Goal: Contribute content: Contribute content

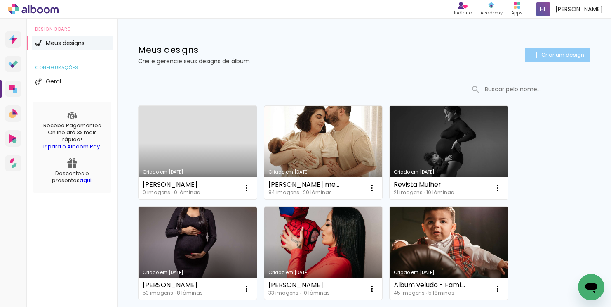
click at [550, 54] on span "Criar um design" at bounding box center [563, 54] width 43 height 5
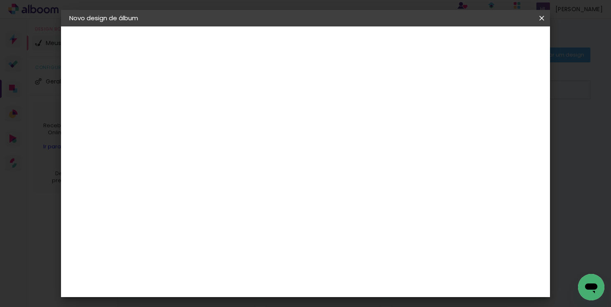
click at [204, 112] on input at bounding box center [204, 110] width 0 height 13
type input "[PERSON_NAME]"
type paper-input "[PERSON_NAME]"
click at [289, 46] on paper-button "Avançar" at bounding box center [268, 44] width 40 height 14
click at [0, 0] on slot "Tamanho Livre" at bounding box center [0, 0] width 0 height 0
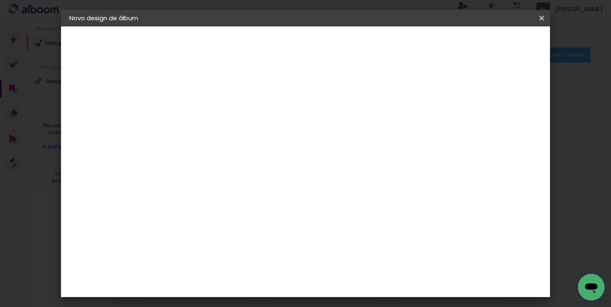
click at [0, 0] on slot "Avançar" at bounding box center [0, 0] width 0 height 0
click at [182, 158] on input "30" at bounding box center [177, 157] width 21 height 12
type input "20"
type paper-input "20"
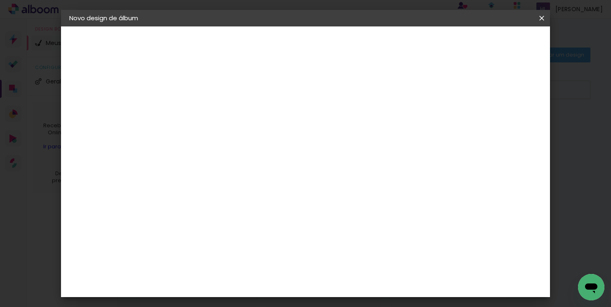
click at [366, 277] on div "cm" at bounding box center [370, 276] width 10 height 12
type input "6"
type input "25"
type paper-input "25"
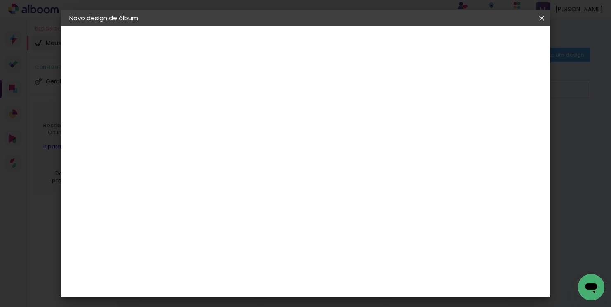
click at [427, 45] on span "Iniciar design" at bounding box center [409, 44] width 38 height 6
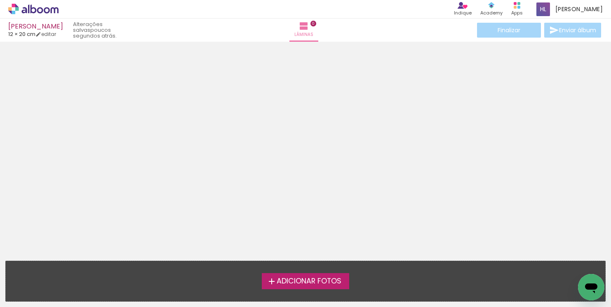
click at [323, 277] on span "Adicionar Fotos" at bounding box center [309, 280] width 65 height 7
click at [0, 0] on input "file" at bounding box center [0, 0] width 0 height 0
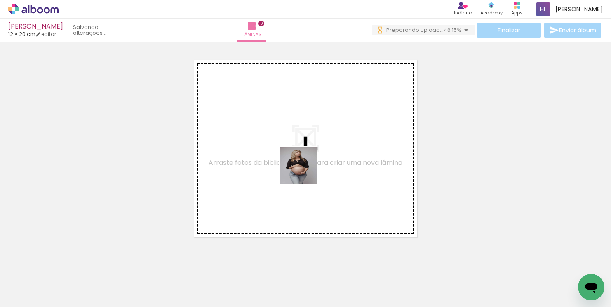
drag, startPoint x: 219, startPoint y: 289, endPoint x: 304, endPoint y: 171, distance: 145.6
click at [304, 171] on quentale-workspace at bounding box center [305, 153] width 611 height 307
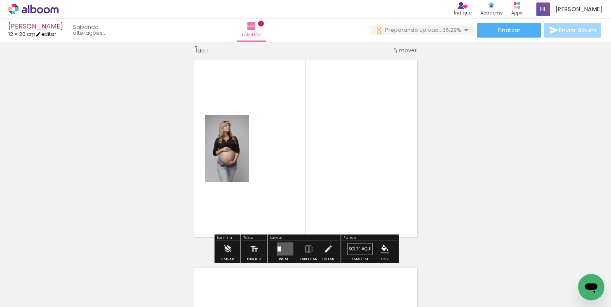
click at [47, 34] on link "editar" at bounding box center [45, 34] width 21 height 7
type input "20"
type input "25"
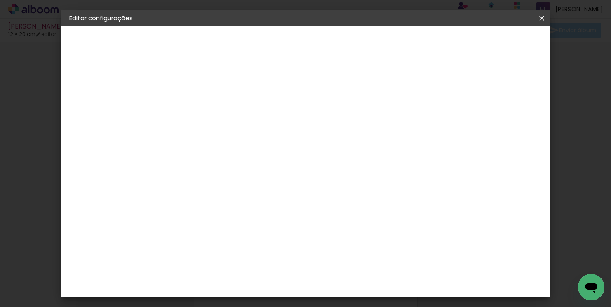
scroll to position [34, 0]
click at [261, 175] on input "20" at bounding box center [251, 173] width 21 height 12
type input "25"
type paper-input "25"
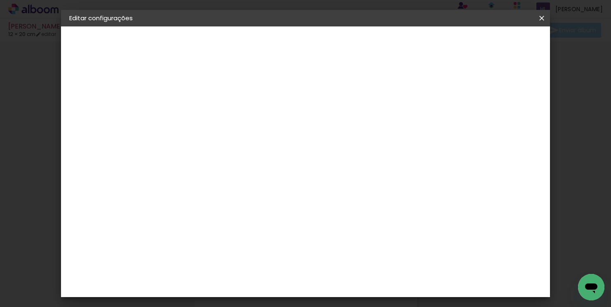
click at [364, 248] on input "25" at bounding box center [353, 247] width 21 height 12
type input "25"
click at [274, 209] on input "25" at bounding box center [265, 207] width 21 height 12
type input "20"
type paper-input "20"
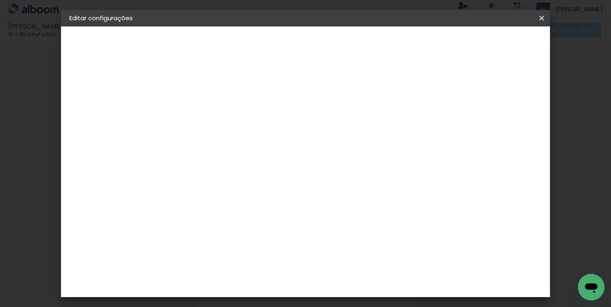
click at [114, 84] on div "2. Especificações" at bounding box center [114, 85] width 90 height 10
click at [111, 101] on div "Tamanho livre" at bounding box center [101, 102] width 28 height 12
click at [0, 0] on slot "Tamanho Livre" at bounding box center [0, 0] width 0 height 0
click at [0, 0] on slot "Avançar" at bounding box center [0, 0] width 0 height 0
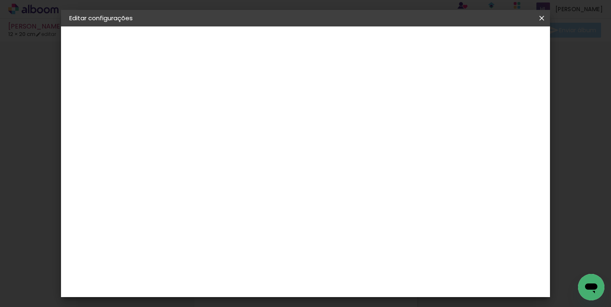
scroll to position [86, 0]
click at [365, 283] on div "cm" at bounding box center [370, 282] width 10 height 12
type input "2"
type input "50"
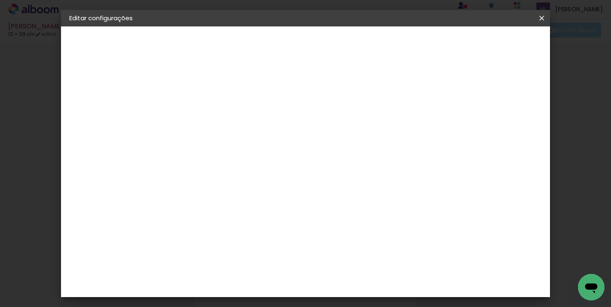
type paper-input "50"
click at [496, 45] on span "Salvar configurações" at bounding box center [465, 44] width 61 height 6
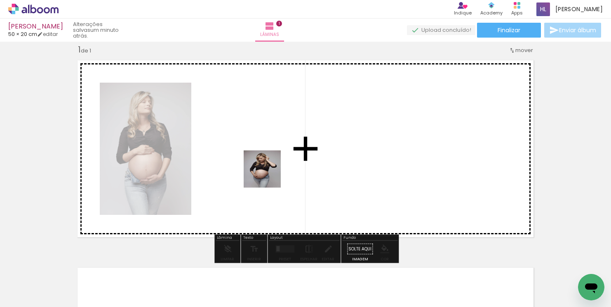
drag, startPoint x: 265, startPoint y: 295, endPoint x: 269, endPoint y: 174, distance: 121.3
click at [269, 174] on quentale-workspace at bounding box center [305, 153] width 611 height 307
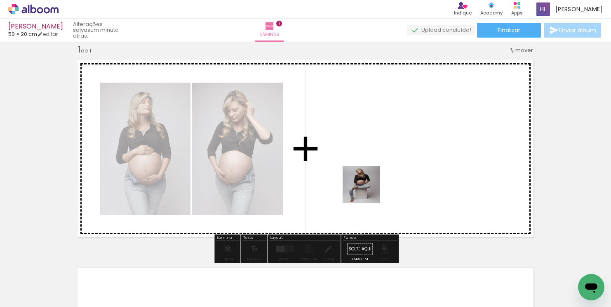
drag, startPoint x: 363, startPoint y: 288, endPoint x: 367, endPoint y: 189, distance: 99.1
click at [367, 189] on quentale-workspace at bounding box center [305, 153] width 611 height 307
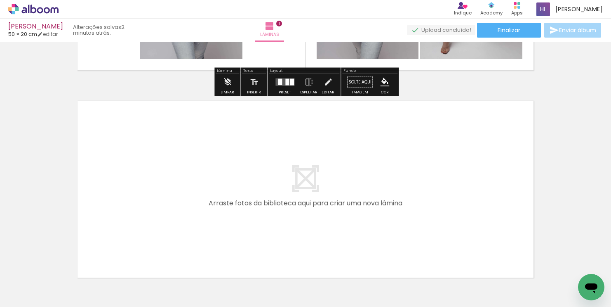
scroll to position [179, 0]
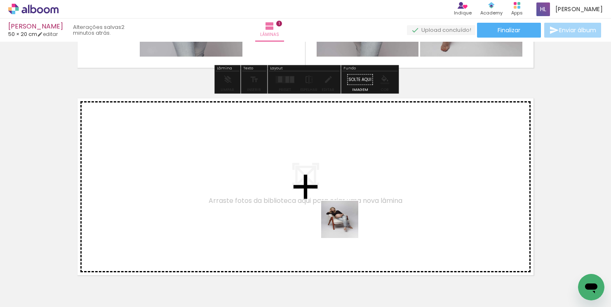
drag, startPoint x: 409, startPoint y: 290, endPoint x: 341, endPoint y: 220, distance: 98.3
click at [341, 220] on quentale-workspace at bounding box center [305, 153] width 611 height 307
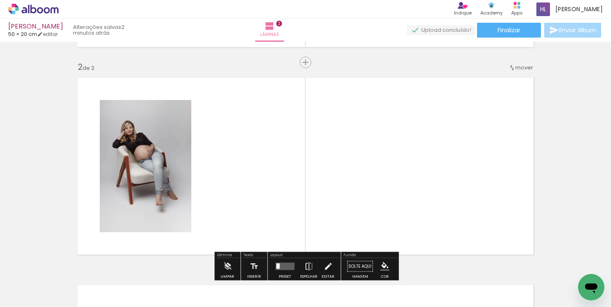
scroll to position [217, 0]
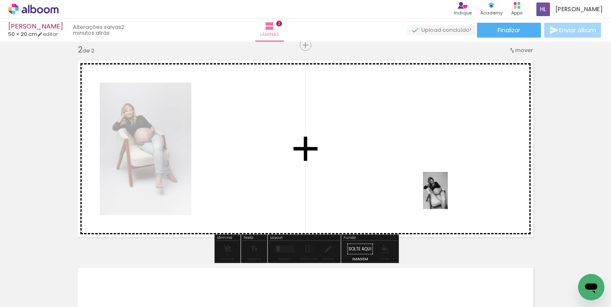
drag, startPoint x: 510, startPoint y: 281, endPoint x: 448, endPoint y: 196, distance: 104.9
click at [448, 196] on quentale-workspace at bounding box center [305, 153] width 611 height 307
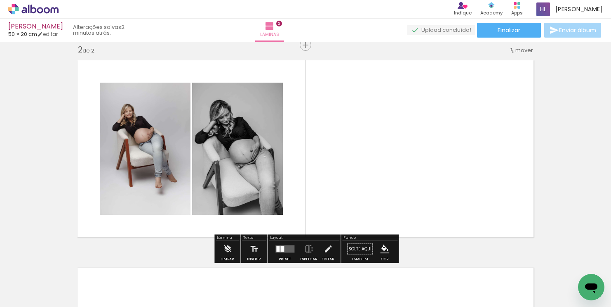
scroll to position [0, 87]
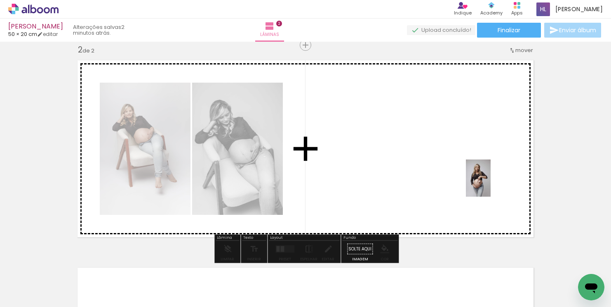
drag, startPoint x: 552, startPoint y: 278, endPoint x: 491, endPoint y: 184, distance: 111.9
click at [491, 184] on quentale-workspace at bounding box center [305, 153] width 611 height 307
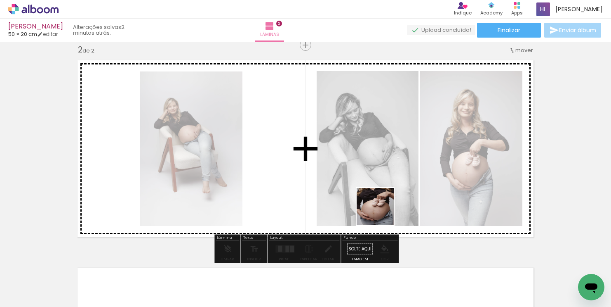
drag, startPoint x: 594, startPoint y: 267, endPoint x: 361, endPoint y: 197, distance: 243.9
click at [361, 197] on quentale-workspace at bounding box center [305, 153] width 611 height 307
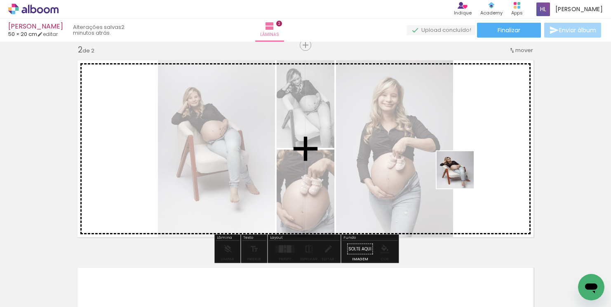
drag, startPoint x: 460, startPoint y: 282, endPoint x: 462, endPoint y: 176, distance: 106.0
click at [462, 176] on quentale-workspace at bounding box center [305, 153] width 611 height 307
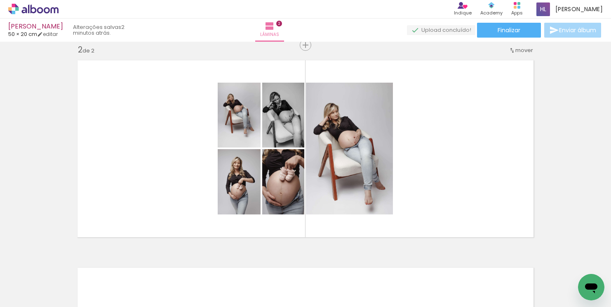
scroll to position [0, 1]
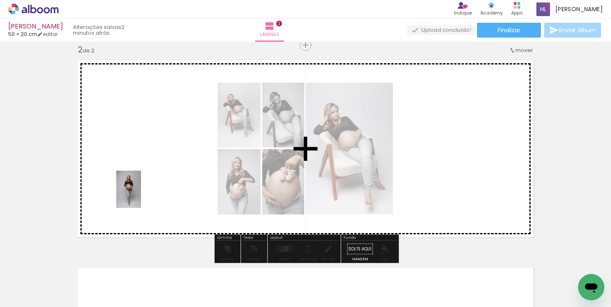
drag, startPoint x: 126, startPoint y: 283, endPoint x: 141, endPoint y: 195, distance: 88.8
click at [141, 195] on quentale-workspace at bounding box center [305, 153] width 611 height 307
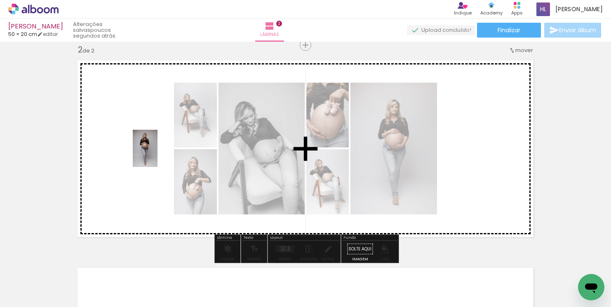
drag, startPoint x: 177, startPoint y: 275, endPoint x: 158, endPoint y: 154, distance: 122.0
click at [158, 154] on quentale-workspace at bounding box center [305, 153] width 611 height 307
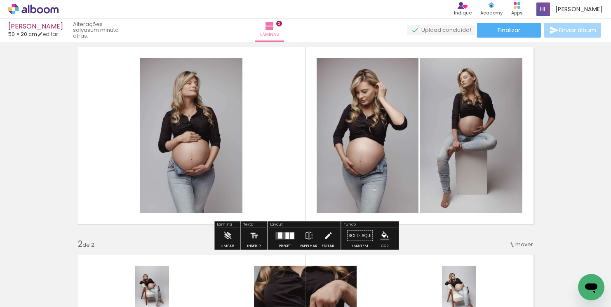
scroll to position [23, 0]
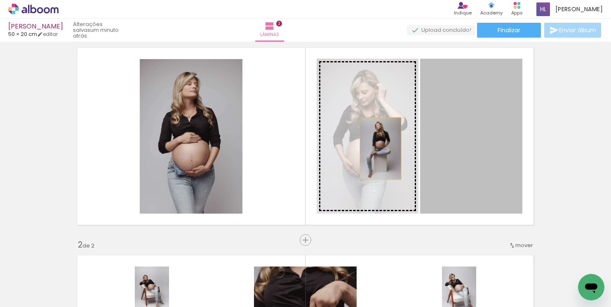
drag, startPoint x: 474, startPoint y: 154, endPoint x: 381, endPoint y: 148, distance: 93.8
click at [0, 0] on slot at bounding box center [0, 0] width 0 height 0
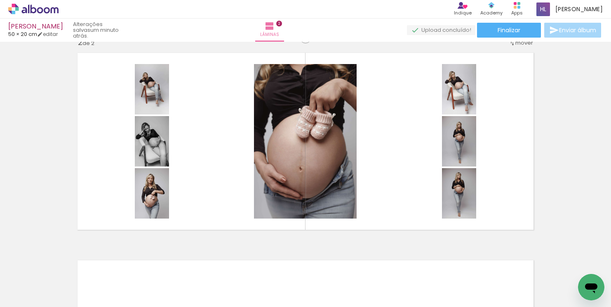
scroll to position [0, 305]
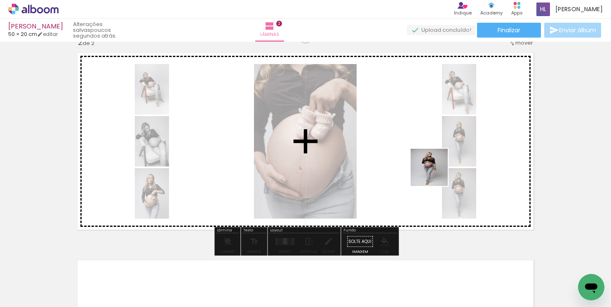
drag, startPoint x: 428, startPoint y: 278, endPoint x: 436, endPoint y: 173, distance: 105.5
click at [436, 173] on quentale-workspace at bounding box center [305, 153] width 611 height 307
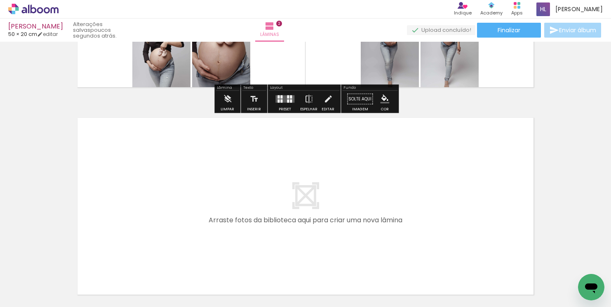
scroll to position [376, 0]
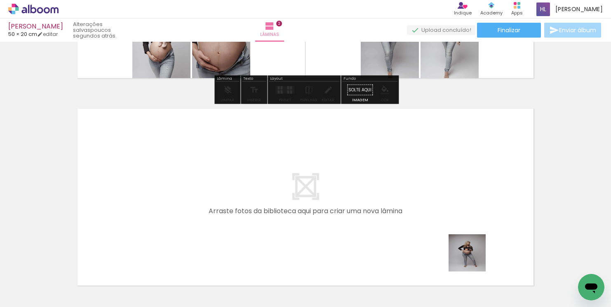
drag, startPoint x: 475, startPoint y: 285, endPoint x: 455, endPoint y: 203, distance: 84.1
click at [455, 203] on quentale-workspace at bounding box center [305, 153] width 611 height 307
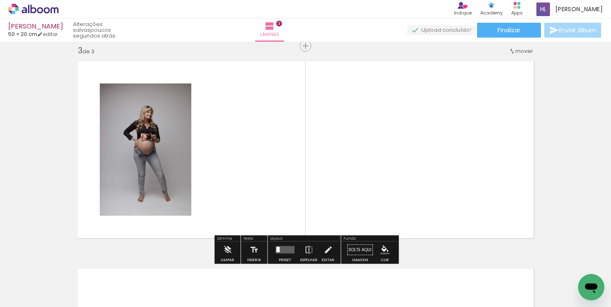
scroll to position [425, 0]
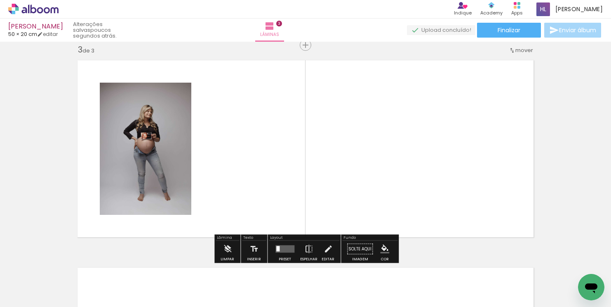
drag, startPoint x: 516, startPoint y: 278, endPoint x: 463, endPoint y: 211, distance: 84.9
click at [463, 211] on quentale-workspace at bounding box center [305, 153] width 611 height 307
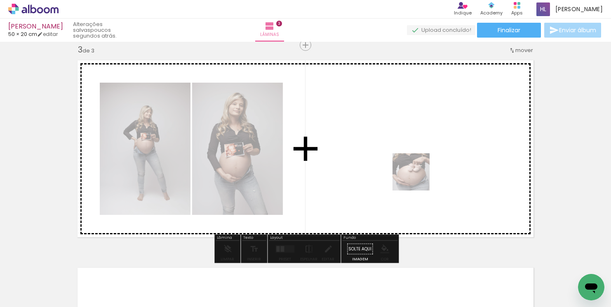
drag, startPoint x: 380, startPoint y: 287, endPoint x: 418, endPoint y: 177, distance: 115.7
click at [418, 177] on quentale-workspace at bounding box center [305, 153] width 611 height 307
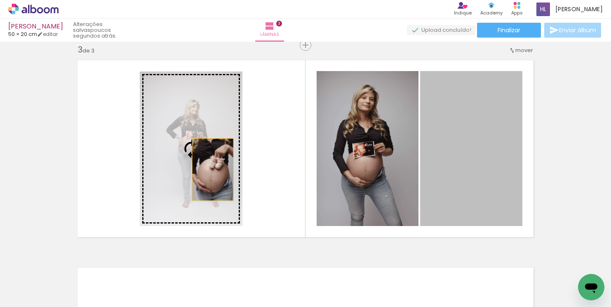
drag, startPoint x: 474, startPoint y: 172, endPoint x: 213, endPoint y: 170, distance: 261.2
click at [0, 0] on slot at bounding box center [0, 0] width 0 height 0
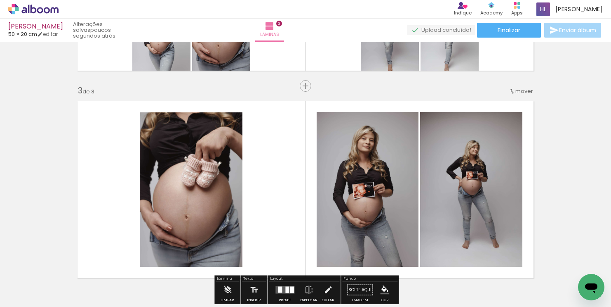
scroll to position [383, 0]
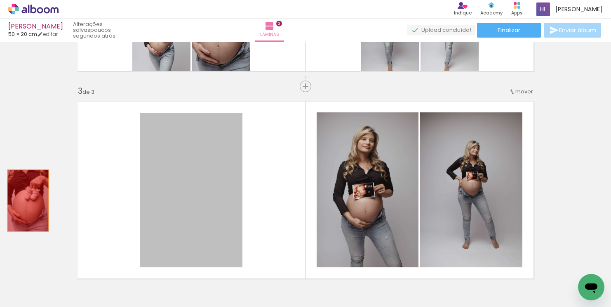
drag, startPoint x: 184, startPoint y: 205, endPoint x: 29, endPoint y: 200, distance: 154.8
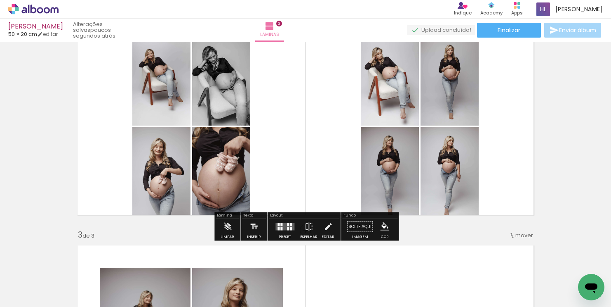
scroll to position [239, 0]
click at [285, 226] on quentale-layouter at bounding box center [285, 226] width 19 height 7
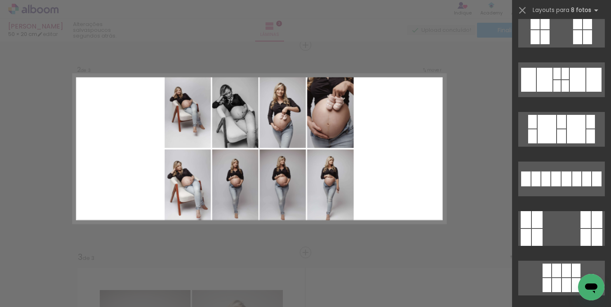
scroll to position [163, 0]
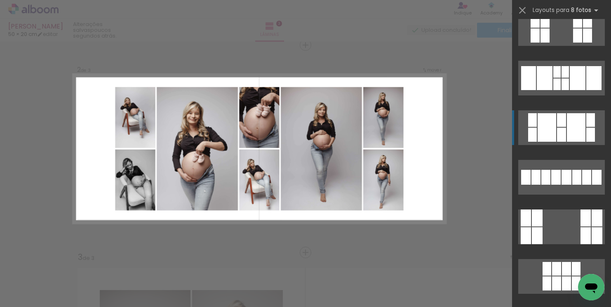
click at [558, 124] on div at bounding box center [561, 120] width 9 height 14
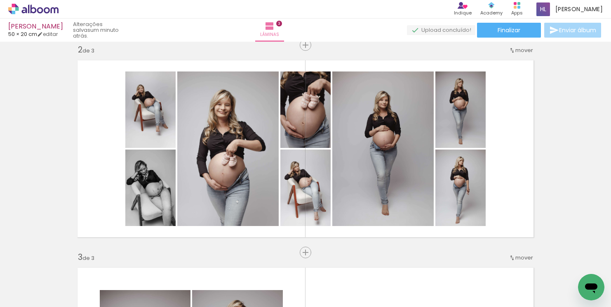
click at [557, 124] on div "Inserir lâmina 1 de 3 Inserir lâmina 2 de 3 Inserir lâmina 3 de 3" at bounding box center [305, 241] width 611 height 829
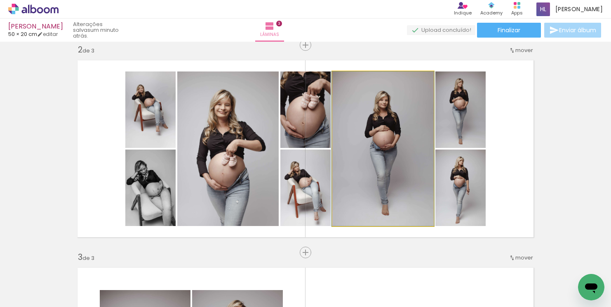
click at [404, 127] on quentale-photo at bounding box center [383, 148] width 101 height 154
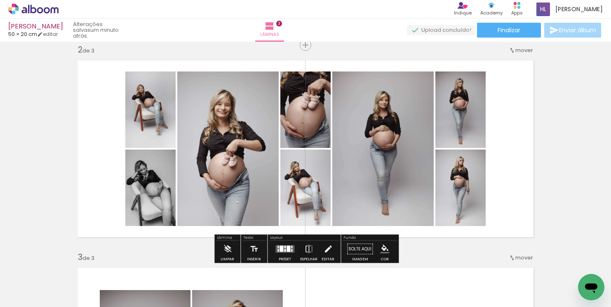
click at [326, 248] on iron-icon at bounding box center [328, 249] width 9 height 17
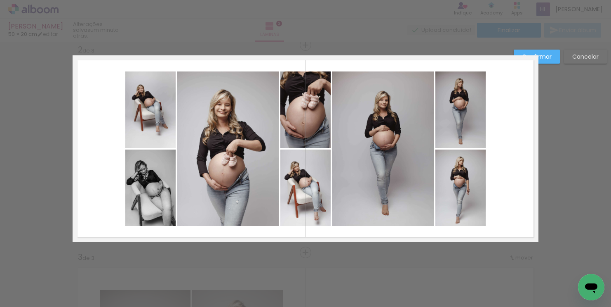
click at [399, 143] on quentale-photo at bounding box center [383, 148] width 101 height 154
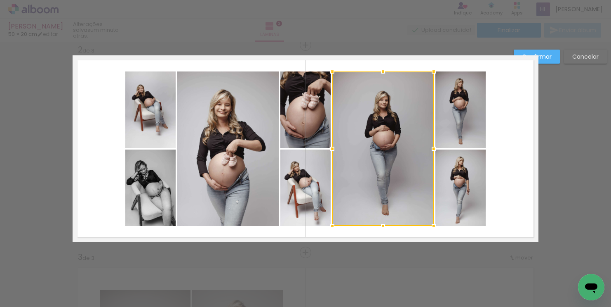
click at [453, 123] on quentale-photo at bounding box center [461, 109] width 50 height 76
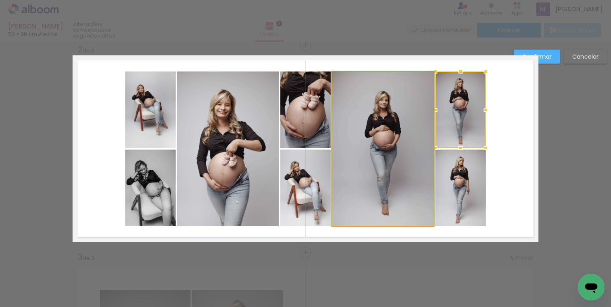
click at [400, 144] on quentale-photo at bounding box center [383, 148] width 101 height 154
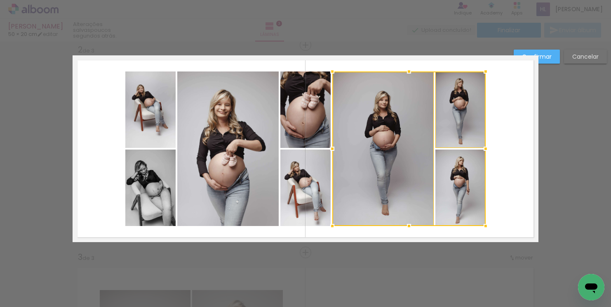
click at [468, 188] on div at bounding box center [409, 148] width 153 height 154
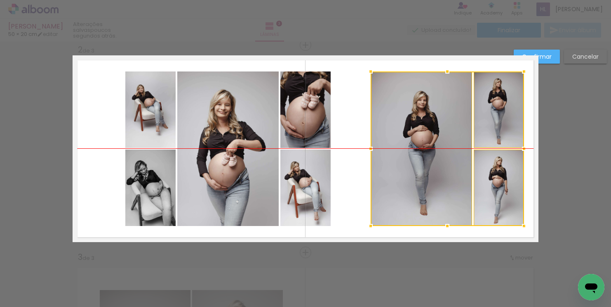
drag, startPoint x: 465, startPoint y: 179, endPoint x: 503, endPoint y: 178, distance: 38.4
click at [503, 178] on div at bounding box center [447, 148] width 153 height 154
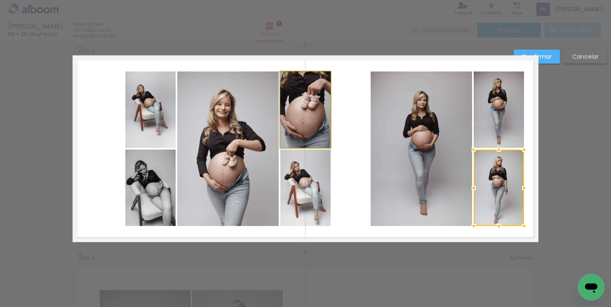
click at [326, 131] on quentale-photo at bounding box center [306, 109] width 50 height 76
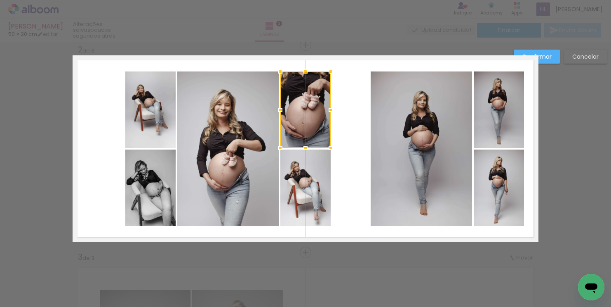
click at [317, 191] on quentale-photo at bounding box center [306, 187] width 50 height 76
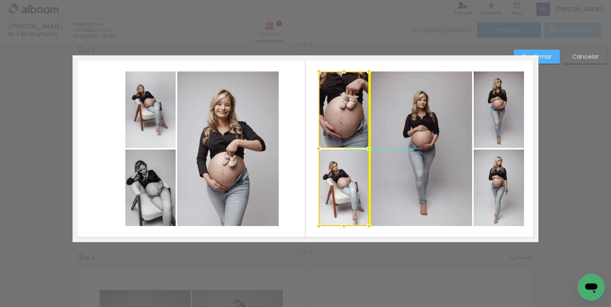
drag, startPoint x: 313, startPoint y: 173, endPoint x: 345, endPoint y: 170, distance: 31.9
click at [345, 170] on div at bounding box center [344, 148] width 50 height 154
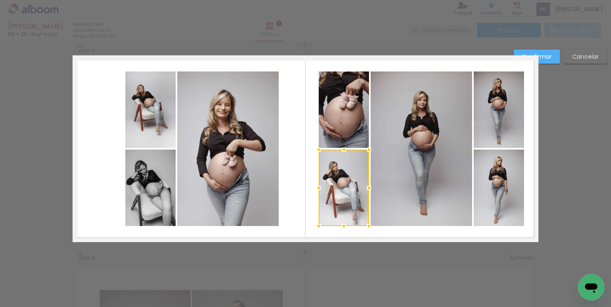
click at [554, 56] on paper-button "Confirmar" at bounding box center [537, 57] width 46 height 14
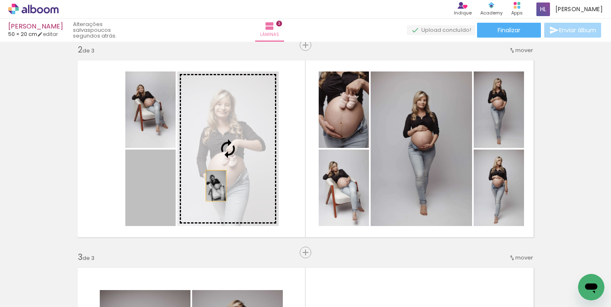
drag, startPoint x: 161, startPoint y: 201, endPoint x: 216, endPoint y: 185, distance: 57.3
click at [0, 0] on slot at bounding box center [0, 0] width 0 height 0
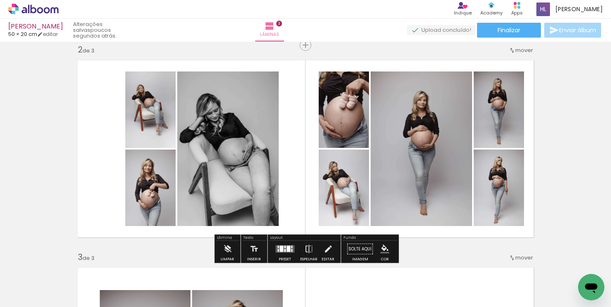
click at [256, 153] on quentale-photo at bounding box center [227, 148] width 101 height 154
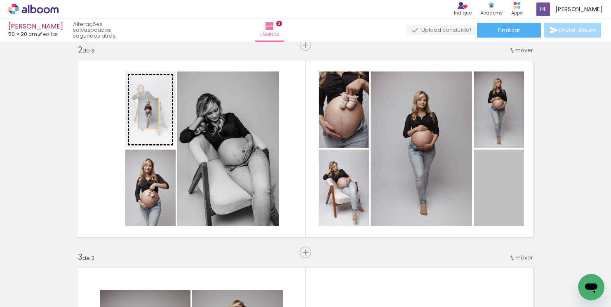
drag, startPoint x: 503, startPoint y: 202, endPoint x: 149, endPoint y: 113, distance: 365.7
click at [0, 0] on slot at bounding box center [0, 0] width 0 height 0
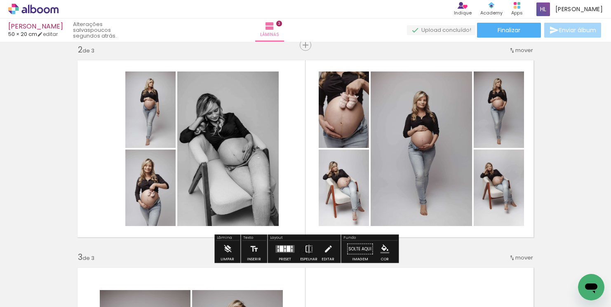
click at [99, 117] on quentale-layouter at bounding box center [306, 148] width 466 height 186
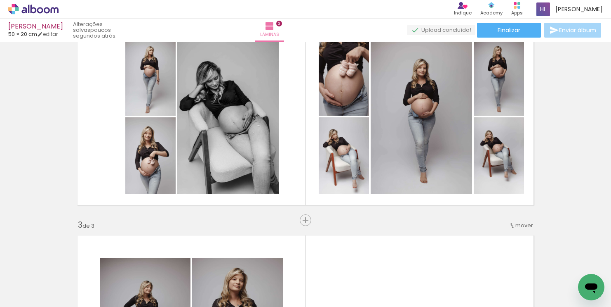
scroll to position [250, 0]
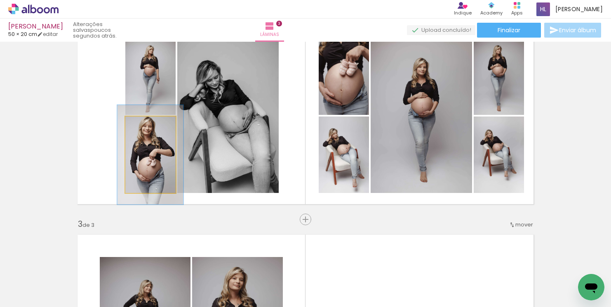
drag, startPoint x: 144, startPoint y: 124, endPoint x: 150, endPoint y: 124, distance: 5.8
type paper-slider "130"
click at [150, 124] on div at bounding box center [148, 124] width 7 height 7
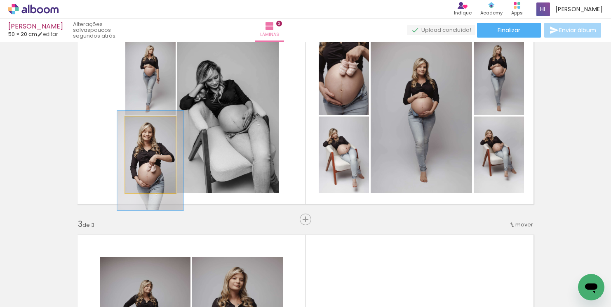
drag, startPoint x: 161, startPoint y: 172, endPoint x: 161, endPoint y: 178, distance: 6.2
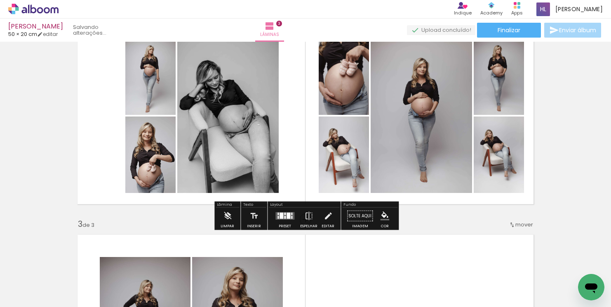
click at [103, 146] on quentale-layouter at bounding box center [306, 115] width 466 height 186
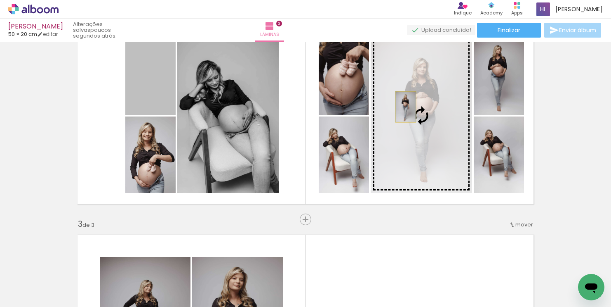
drag, startPoint x: 146, startPoint y: 96, endPoint x: 406, endPoint y: 106, distance: 260.5
click at [0, 0] on slot at bounding box center [0, 0] width 0 height 0
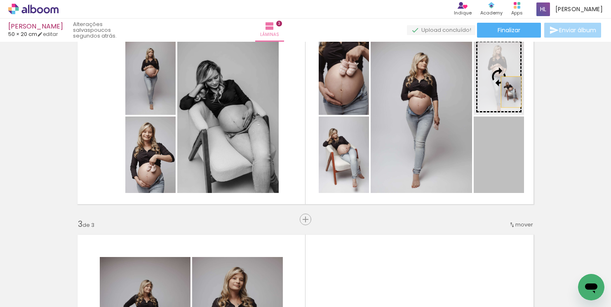
drag, startPoint x: 513, startPoint y: 162, endPoint x: 512, endPoint y: 91, distance: 70.6
click at [0, 0] on slot at bounding box center [0, 0] width 0 height 0
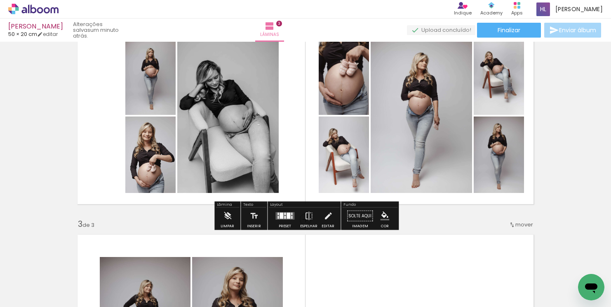
click at [550, 108] on div "Inserir lâmina 1 de 3 Inserir lâmina 2 de 3 Inserir lâmina 3 de 3" at bounding box center [305, 208] width 611 height 829
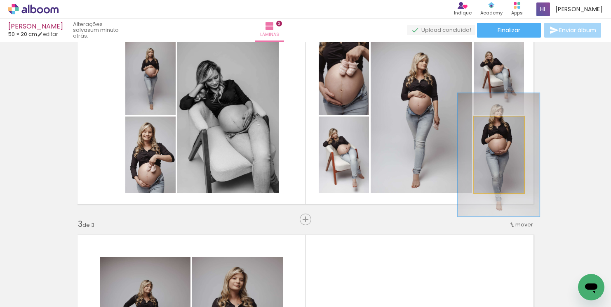
drag, startPoint x: 494, startPoint y: 125, endPoint x: 505, endPoint y: 125, distance: 11.6
type paper-slider "161"
click at [505, 125] on div at bounding box center [503, 124] width 7 height 7
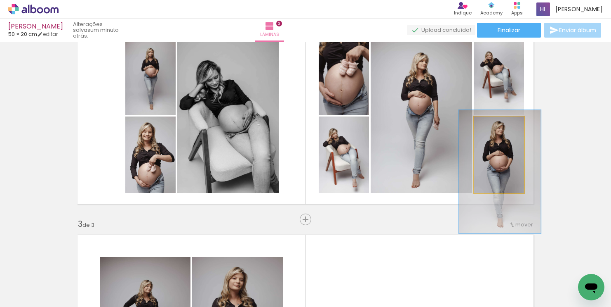
drag, startPoint x: 519, startPoint y: 165, endPoint x: 520, endPoint y: 181, distance: 15.7
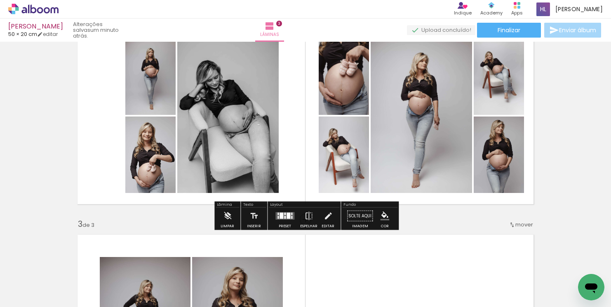
click at [556, 174] on div "Inserir lâmina 1 de 3 Inserir lâmina 2 de 3 Inserir lâmina 3 de 3" at bounding box center [305, 208] width 611 height 829
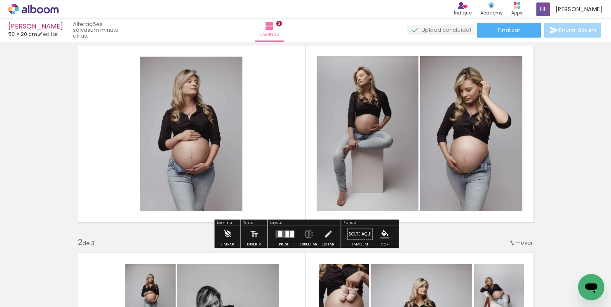
scroll to position [26, 0]
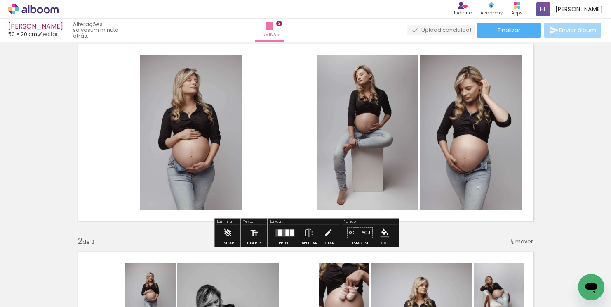
click at [233, 146] on quentale-photo at bounding box center [191, 132] width 103 height 154
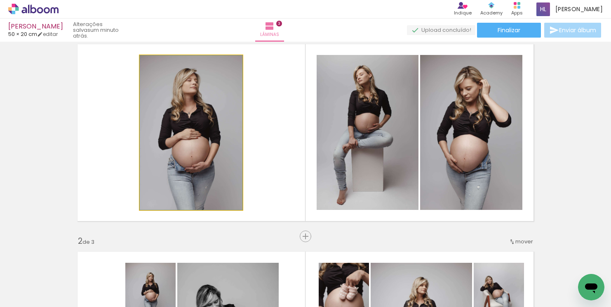
click at [233, 146] on quentale-photo at bounding box center [191, 132] width 103 height 154
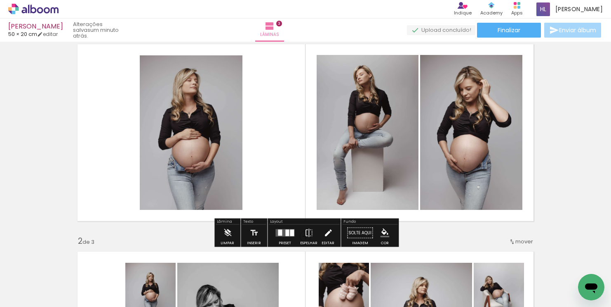
click at [329, 232] on iron-icon at bounding box center [328, 232] width 9 height 17
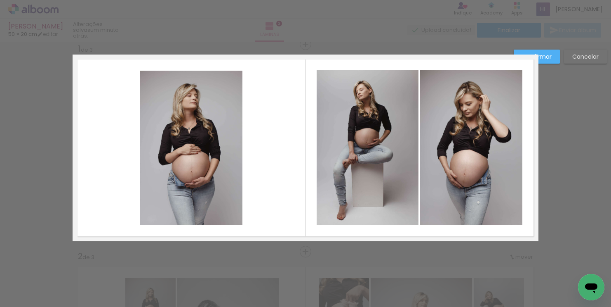
scroll to position [10, 0]
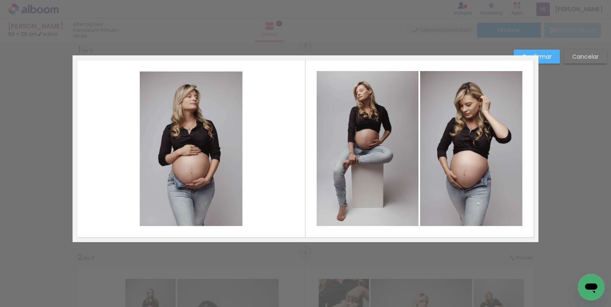
click at [227, 189] on quentale-photo at bounding box center [191, 148] width 103 height 154
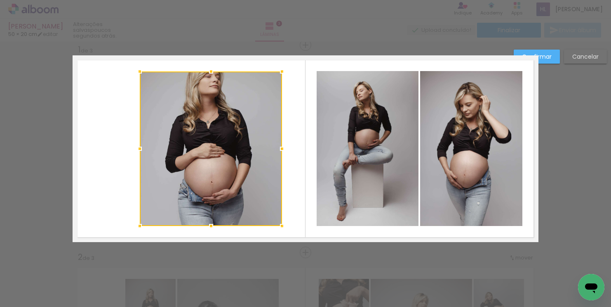
drag, startPoint x: 243, startPoint y: 148, endPoint x: 289, endPoint y: 148, distance: 46.2
click at [289, 148] on div at bounding box center [282, 148] width 17 height 17
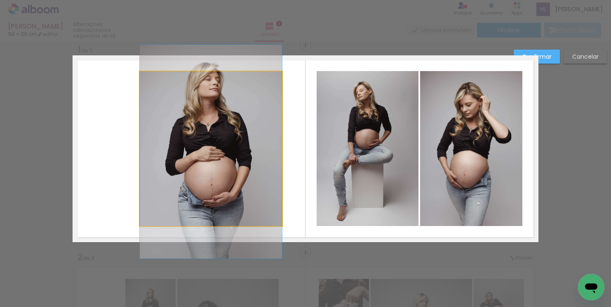
drag, startPoint x: 191, startPoint y: 141, endPoint x: 167, endPoint y: 144, distance: 24.1
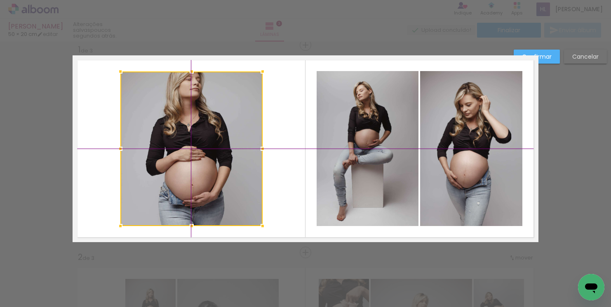
drag, startPoint x: 157, startPoint y: 114, endPoint x: 126, endPoint y: 120, distance: 32.0
click at [126, 120] on div at bounding box center [191, 148] width 142 height 154
click at [228, 129] on div at bounding box center [191, 148] width 142 height 154
click at [191, 71] on div at bounding box center [191, 71] width 17 height 17
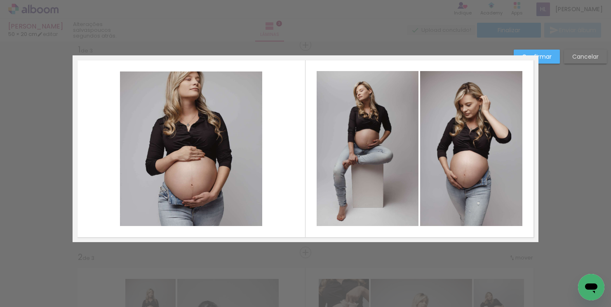
click at [276, 106] on quentale-layouter at bounding box center [306, 148] width 466 height 186
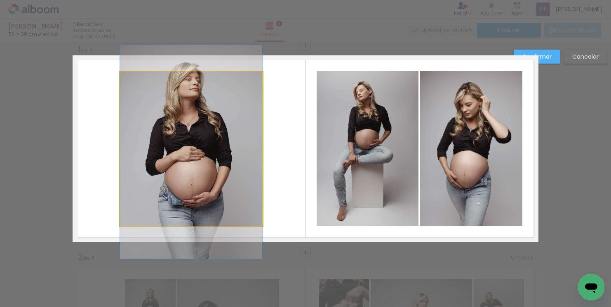
click at [226, 123] on quentale-photo at bounding box center [191, 148] width 142 height 154
click at [226, 123] on div at bounding box center [191, 148] width 142 height 154
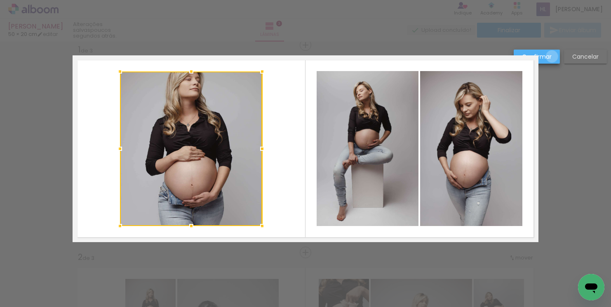
click at [552, 57] on paper-button "Confirmar" at bounding box center [537, 57] width 46 height 14
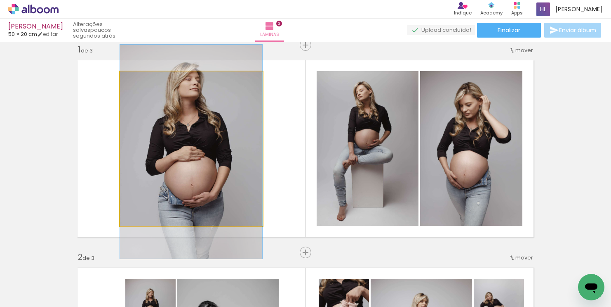
click at [227, 156] on quentale-photo at bounding box center [191, 148] width 142 height 154
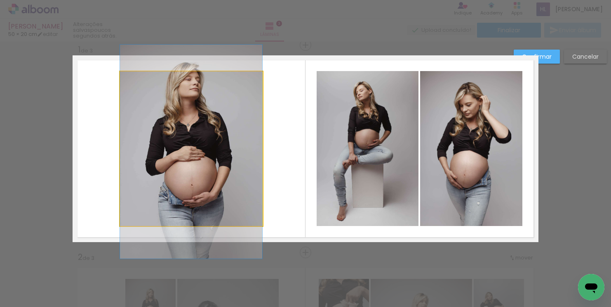
click at [227, 156] on quentale-photo at bounding box center [191, 148] width 142 height 154
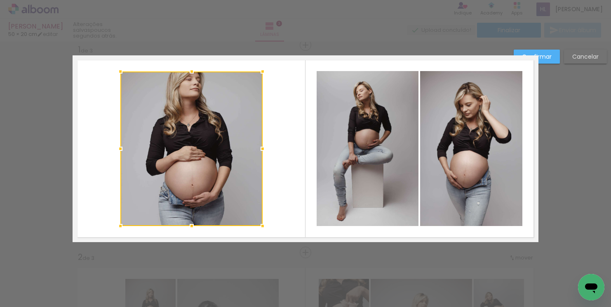
click at [225, 155] on div at bounding box center [191, 148] width 142 height 154
click at [240, 144] on div at bounding box center [191, 148] width 142 height 154
click at [552, 59] on paper-button "Confirmar" at bounding box center [537, 57] width 46 height 14
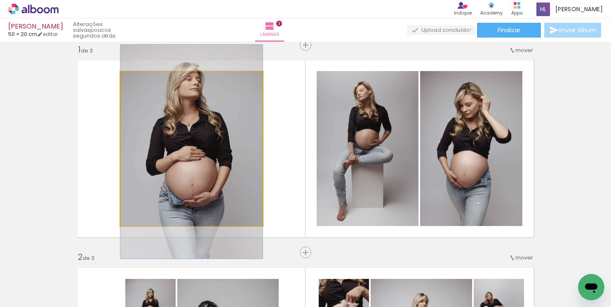
click at [237, 134] on quentale-photo at bounding box center [191, 148] width 142 height 154
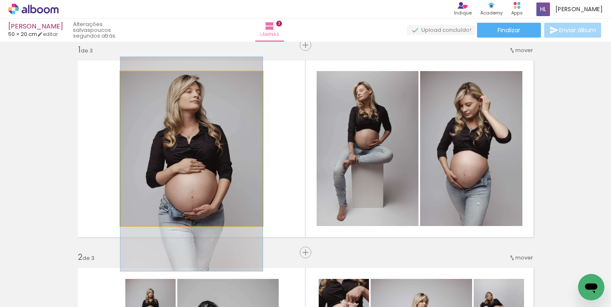
drag, startPoint x: 237, startPoint y: 134, endPoint x: 238, endPoint y: 146, distance: 12.4
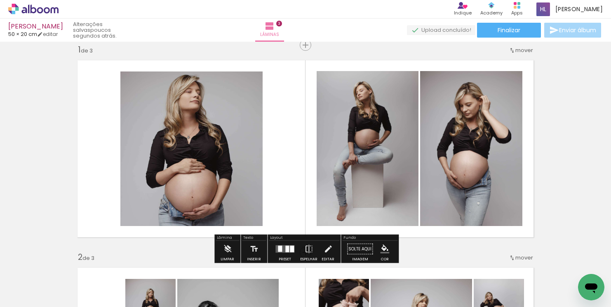
click at [106, 150] on quentale-layouter at bounding box center [306, 148] width 466 height 186
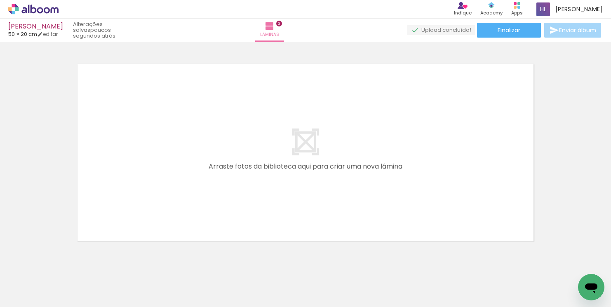
scroll to position [0, 550]
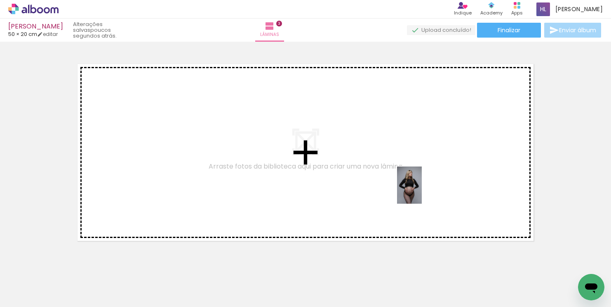
drag, startPoint x: 415, startPoint y: 287, endPoint x: 422, endPoint y: 191, distance: 96.0
click at [422, 191] on quentale-workspace at bounding box center [305, 153] width 611 height 307
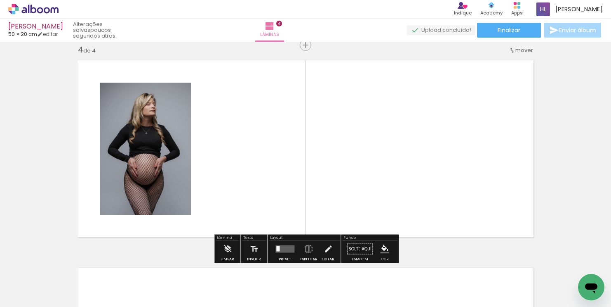
scroll to position [632, 0]
click at [287, 248] on quentale-layouter at bounding box center [285, 248] width 19 height 7
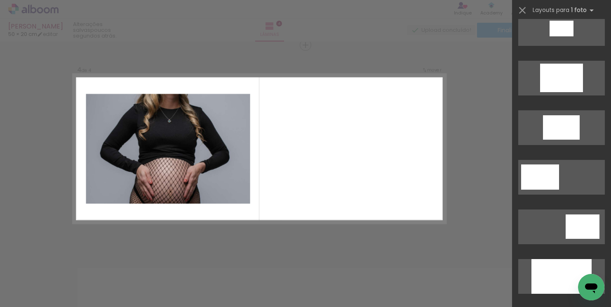
scroll to position [1451, 0]
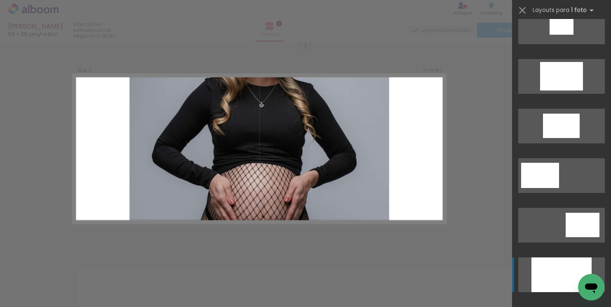
click at [559, 269] on div at bounding box center [562, 274] width 60 height 35
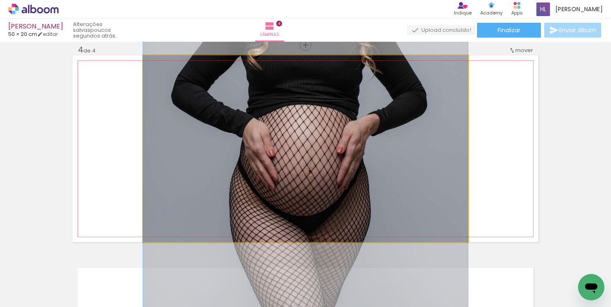
drag, startPoint x: 399, startPoint y: 170, endPoint x: 396, endPoint y: 109, distance: 61.6
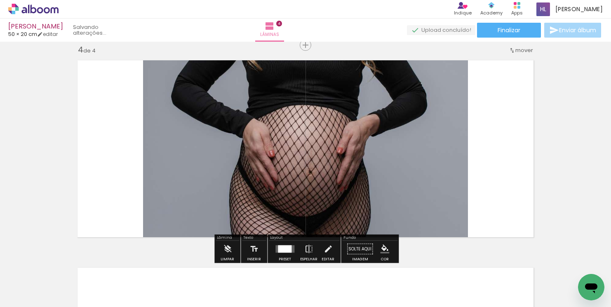
click at [524, 132] on quentale-layouter at bounding box center [306, 148] width 466 height 186
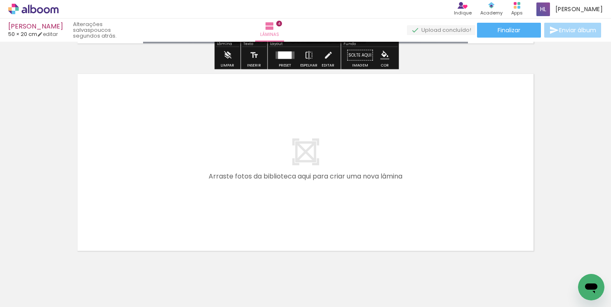
scroll to position [837, 0]
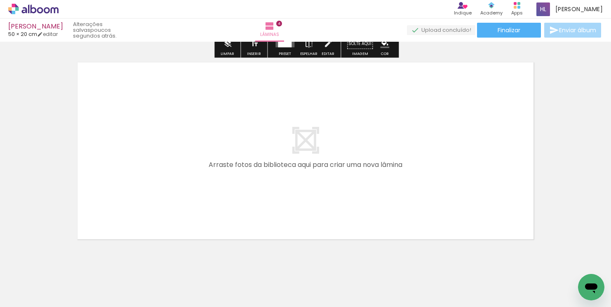
click at [461, 141] on quentale-layouter at bounding box center [306, 150] width 466 height 186
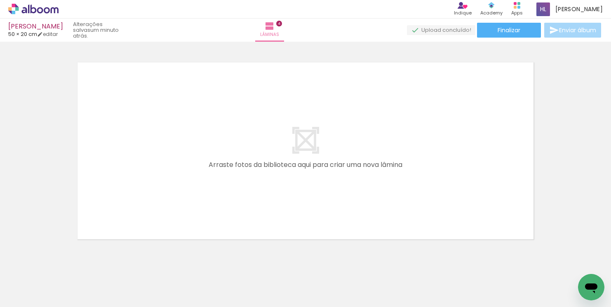
scroll to position [0, 1815]
click at [476, 194] on quentale-layouter at bounding box center [306, 150] width 466 height 186
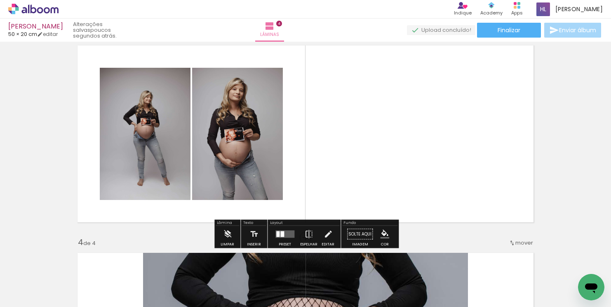
scroll to position [454, 0]
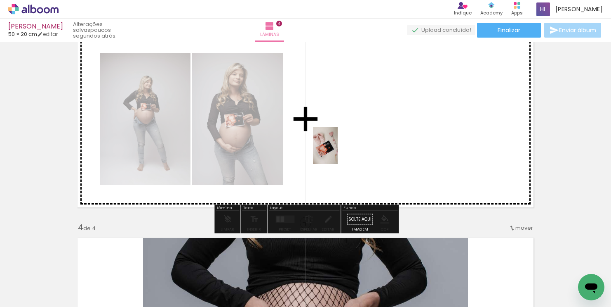
drag, startPoint x: 75, startPoint y: 281, endPoint x: 339, endPoint y: 151, distance: 294.3
click at [339, 151] on quentale-workspace at bounding box center [305, 153] width 611 height 307
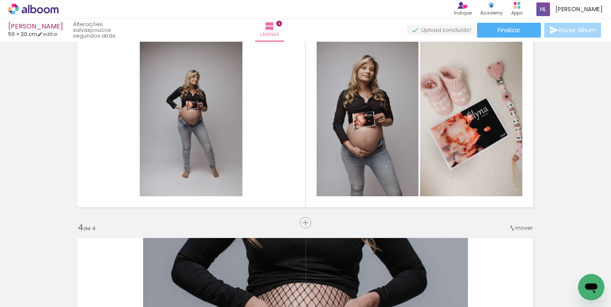
scroll to position [0, 1458]
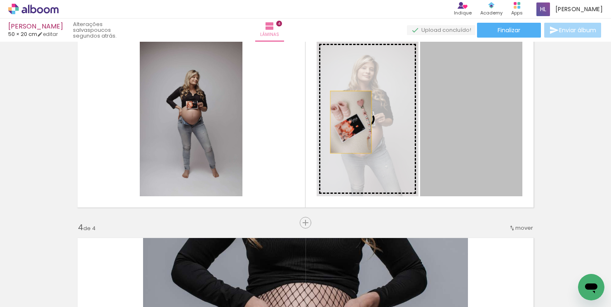
drag, startPoint x: 486, startPoint y: 128, endPoint x: 351, endPoint y: 121, distance: 135.1
click at [0, 0] on slot at bounding box center [0, 0] width 0 height 0
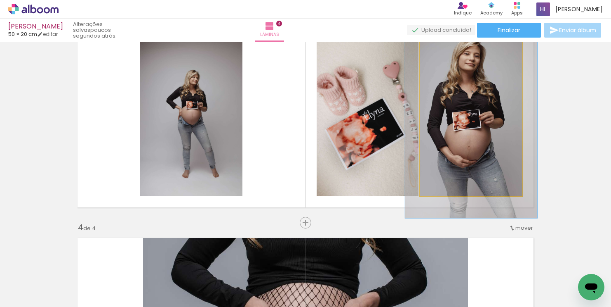
drag, startPoint x: 441, startPoint y: 49, endPoint x: 453, endPoint y: 49, distance: 11.1
type paper-slider "139"
click at [451, 49] on div at bounding box center [447, 49] width 7 height 7
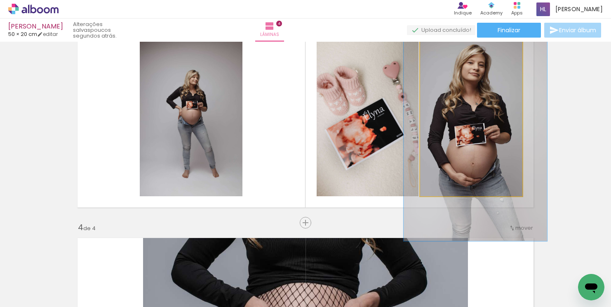
drag, startPoint x: 508, startPoint y: 116, endPoint x: 512, endPoint y: 130, distance: 15.0
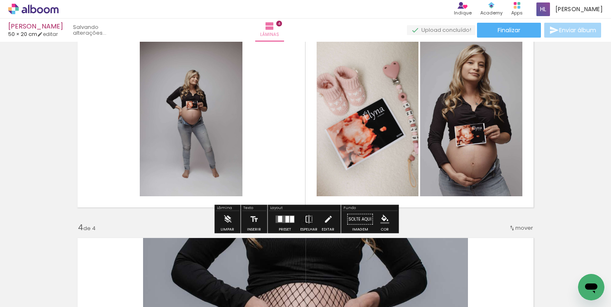
click at [581, 120] on div "Inserir lâmina 1 de 4 Inserir lâmina 2 de 4 Inserir lâmina 3 de 4 Inserir lâmin…" at bounding box center [305, 108] width 611 height 1036
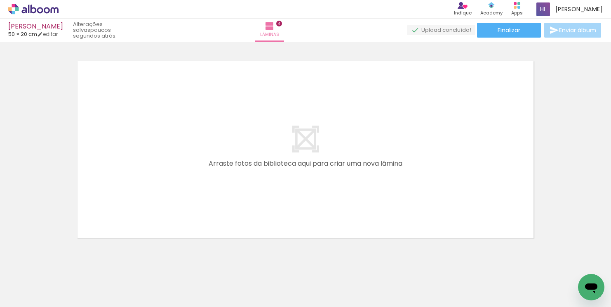
scroll to position [838, 0]
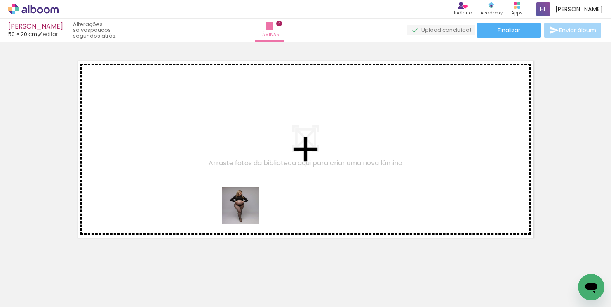
drag, startPoint x: 247, startPoint y: 288, endPoint x: 247, endPoint y: 211, distance: 76.3
click at [247, 211] on quentale-workspace at bounding box center [305, 153] width 611 height 307
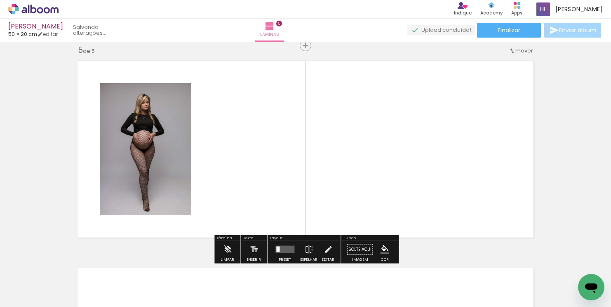
scroll to position [839, 0]
drag, startPoint x: 292, startPoint y: 278, endPoint x: 292, endPoint y: 202, distance: 75.5
click at [292, 202] on quentale-workspace at bounding box center [305, 153] width 611 height 307
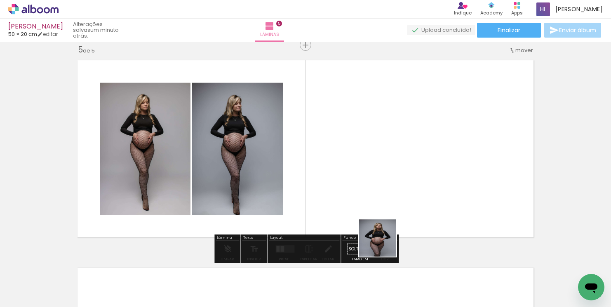
drag, startPoint x: 387, startPoint y: 280, endPoint x: 382, endPoint y: 227, distance: 53.5
click at [382, 227] on quentale-workspace at bounding box center [305, 153] width 611 height 307
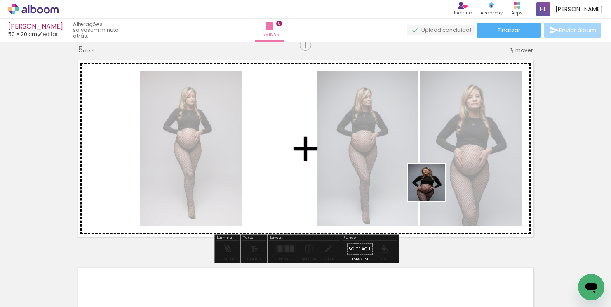
drag, startPoint x: 433, startPoint y: 281, endPoint x: 433, endPoint y: 187, distance: 94.1
click at [433, 187] on quentale-workspace at bounding box center [305, 153] width 611 height 307
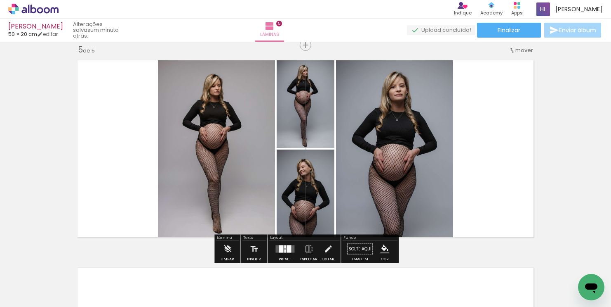
click at [287, 246] on div at bounding box center [289, 248] width 5 height 7
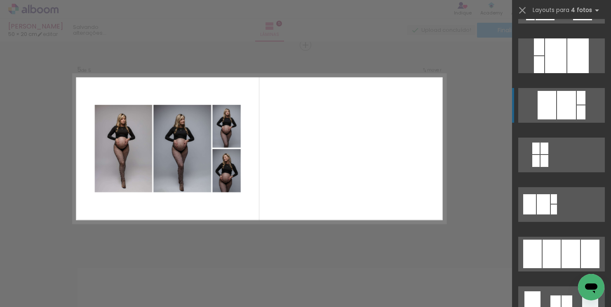
scroll to position [410, 0]
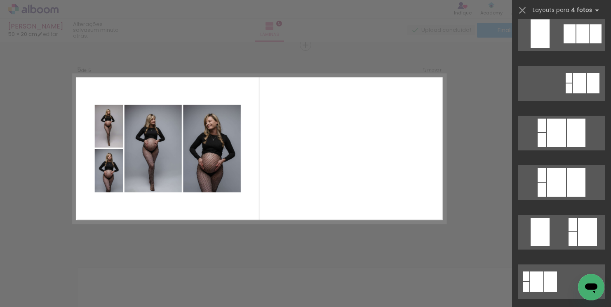
scroll to position [1940, 0]
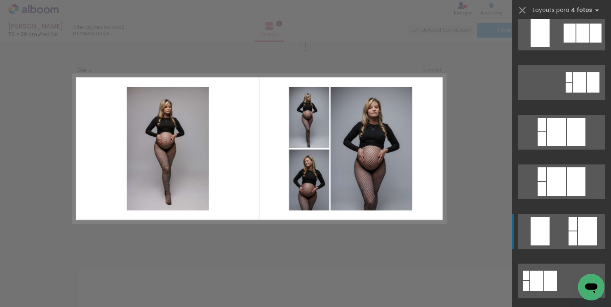
click at [560, 225] on quentale-layouter at bounding box center [562, 231] width 87 height 35
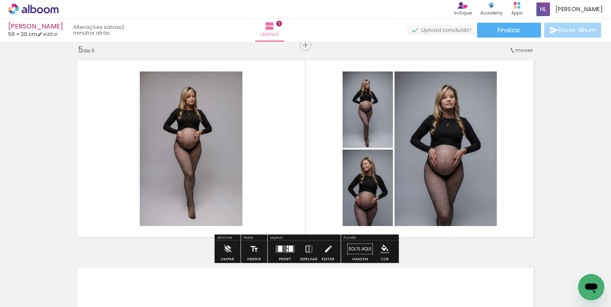
click at [450, 130] on quentale-photo at bounding box center [446, 148] width 102 height 154
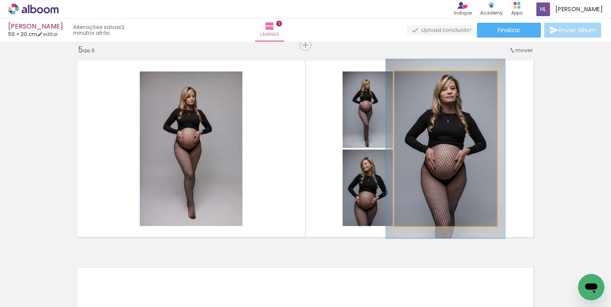
drag, startPoint x: 415, startPoint y: 78, endPoint x: 420, endPoint y: 78, distance: 4.6
type paper-slider "116"
click at [420, 78] on div at bounding box center [418, 79] width 7 height 7
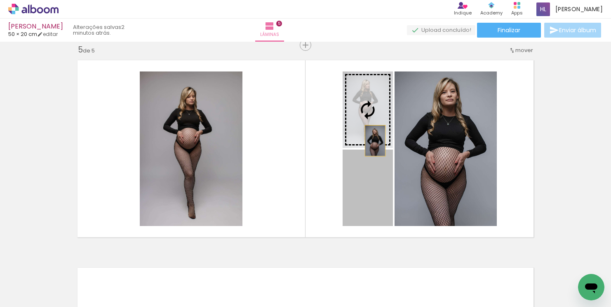
drag, startPoint x: 376, startPoint y: 205, endPoint x: 375, endPoint y: 140, distance: 64.8
click at [0, 0] on slot at bounding box center [0, 0] width 0 height 0
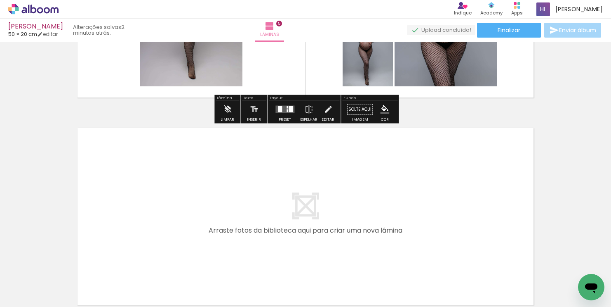
scroll to position [982, 0]
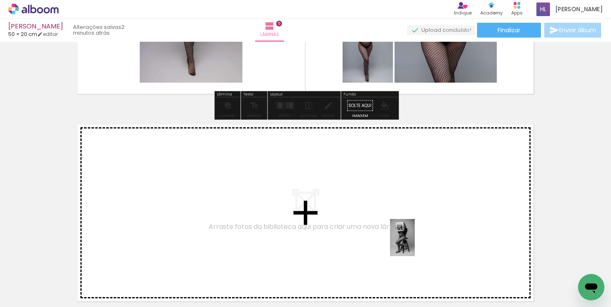
drag, startPoint x: 484, startPoint y: 279, endPoint x: 415, endPoint y: 243, distance: 78.1
click at [415, 243] on quentale-workspace at bounding box center [305, 153] width 611 height 307
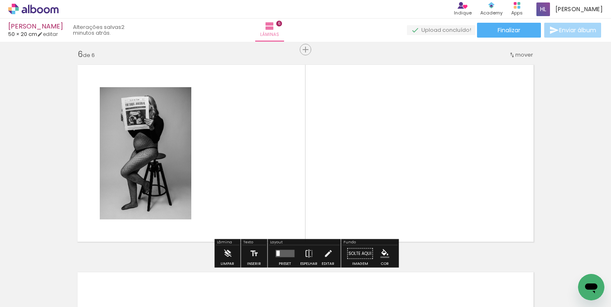
scroll to position [1046, 0]
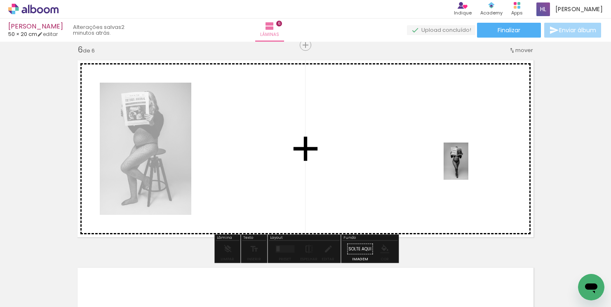
drag, startPoint x: 525, startPoint y: 274, endPoint x: 469, endPoint y: 167, distance: 121.2
click at [469, 167] on quentale-workspace at bounding box center [305, 153] width 611 height 307
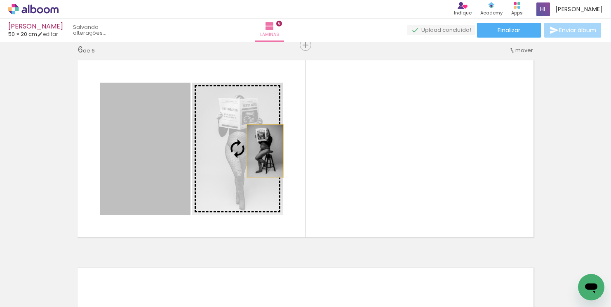
drag, startPoint x: 156, startPoint y: 166, endPoint x: 265, endPoint y: 151, distance: 110.0
click at [0, 0] on slot at bounding box center [0, 0] width 0 height 0
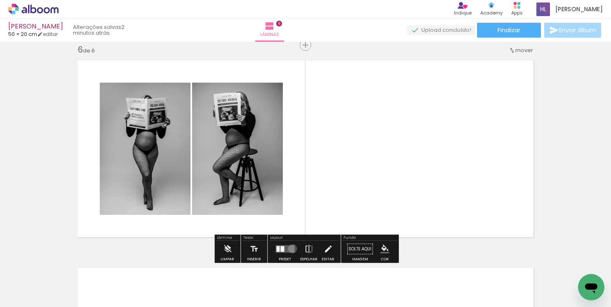
click at [291, 248] on quentale-layouter at bounding box center [285, 248] width 19 height 7
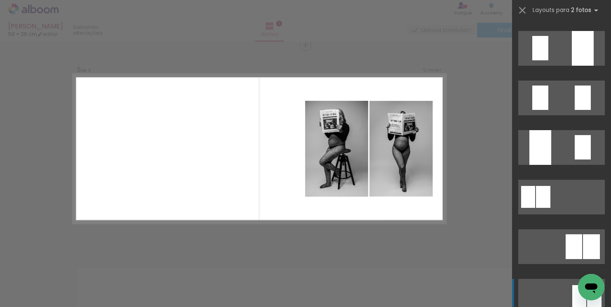
scroll to position [402, 0]
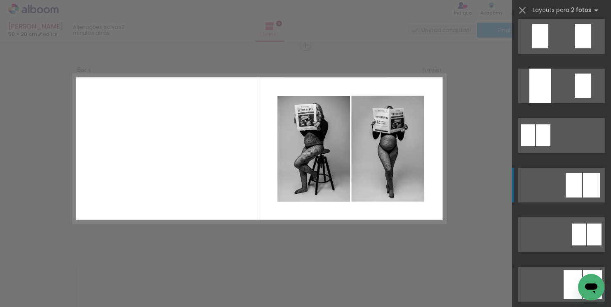
click at [573, 191] on div at bounding box center [574, 184] width 17 height 25
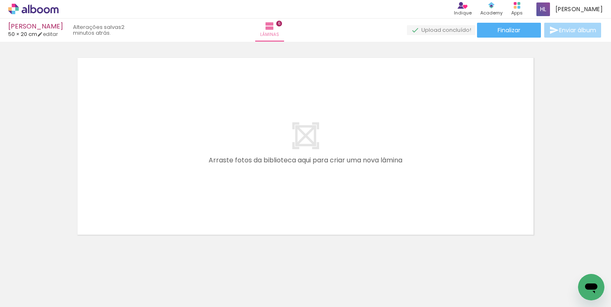
scroll to position [0, 837]
drag, startPoint x: 355, startPoint y: 286, endPoint x: 359, endPoint y: 219, distance: 67.4
click at [359, 219] on quentale-workspace at bounding box center [305, 153] width 611 height 307
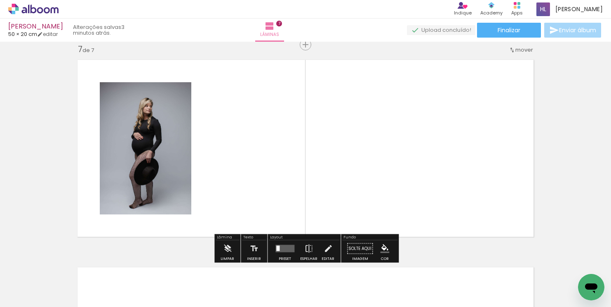
scroll to position [1253, 0]
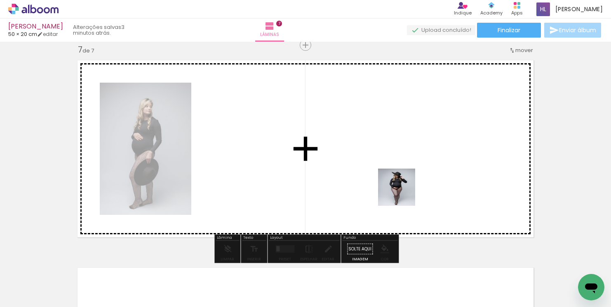
drag, startPoint x: 403, startPoint y: 283, endPoint x: 403, endPoint y: 193, distance: 90.8
click at [403, 193] on quentale-workspace at bounding box center [305, 153] width 611 height 307
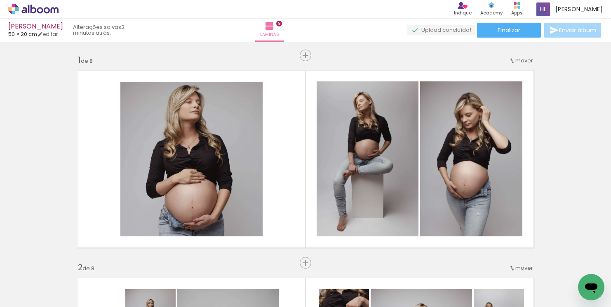
scroll to position [0, 1244]
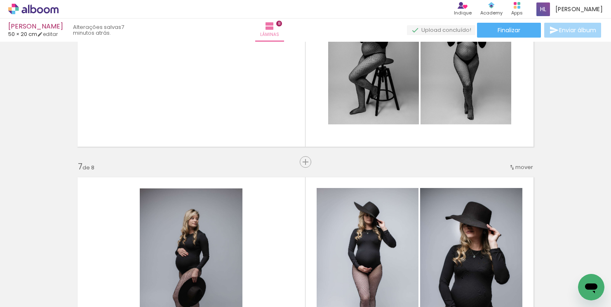
scroll to position [0, 1006]
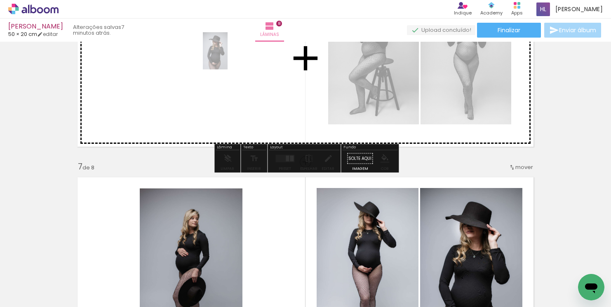
drag, startPoint x: 281, startPoint y: 278, endPoint x: 228, endPoint y: 57, distance: 227.7
click at [228, 57] on quentale-workspace at bounding box center [305, 153] width 611 height 307
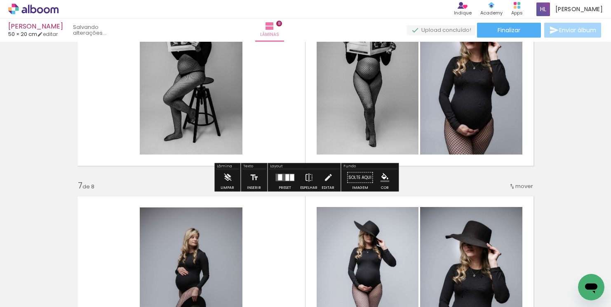
scroll to position [1112, 0]
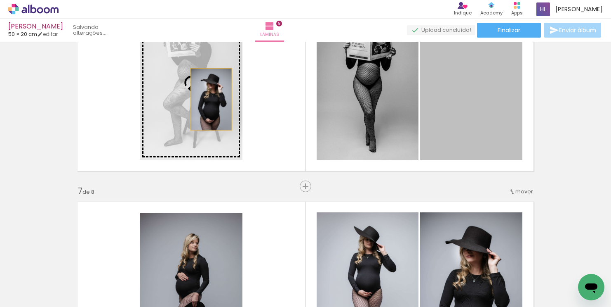
drag, startPoint x: 469, startPoint y: 110, endPoint x: 211, endPoint y: 99, distance: 257.7
click at [0, 0] on slot at bounding box center [0, 0] width 0 height 0
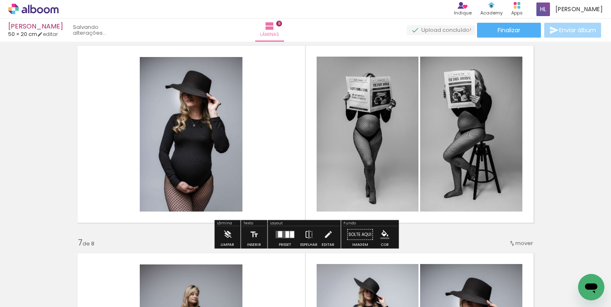
scroll to position [1059, 0]
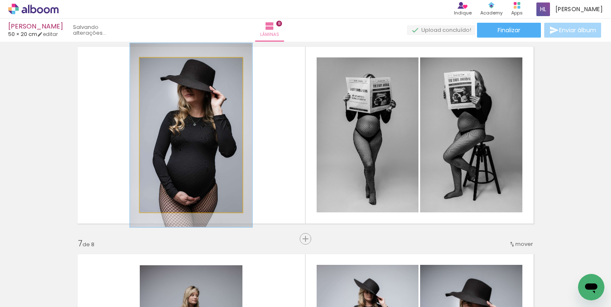
drag, startPoint x: 159, startPoint y: 66, endPoint x: 165, endPoint y: 65, distance: 5.4
type paper-slider "119"
click at [165, 65] on div at bounding box center [164, 66] width 7 height 7
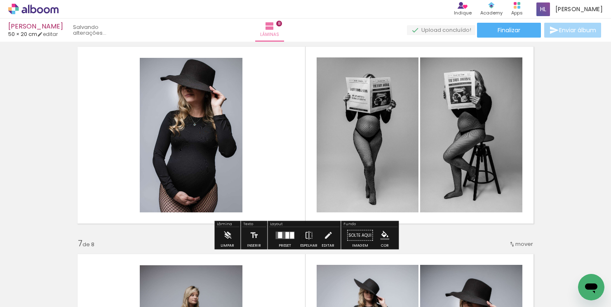
click at [290, 108] on quentale-layouter at bounding box center [306, 135] width 466 height 186
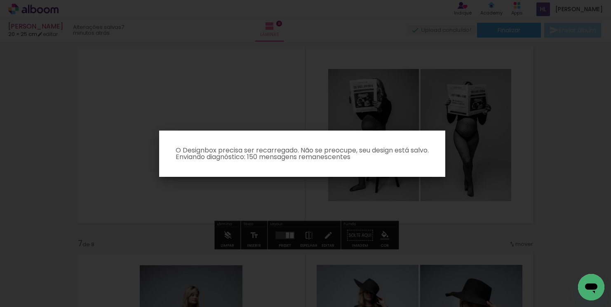
scroll to position [0, 0]
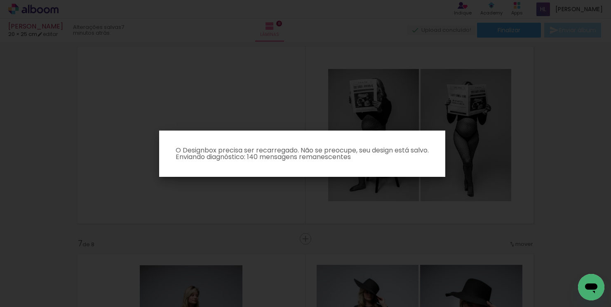
click at [547, 100] on iron-overlay-backdrop at bounding box center [305, 153] width 611 height 307
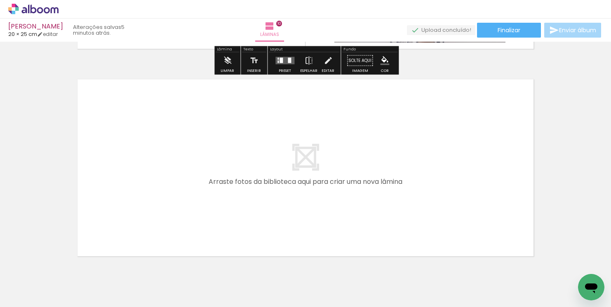
scroll to position [2068, 0]
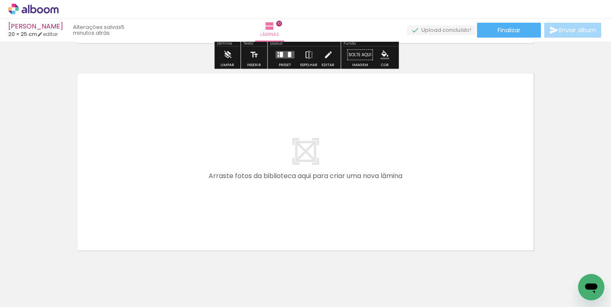
click at [382, 149] on quentale-layouter at bounding box center [306, 161] width 466 height 186
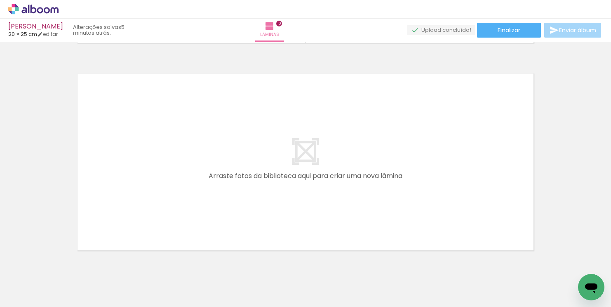
scroll to position [0, 728]
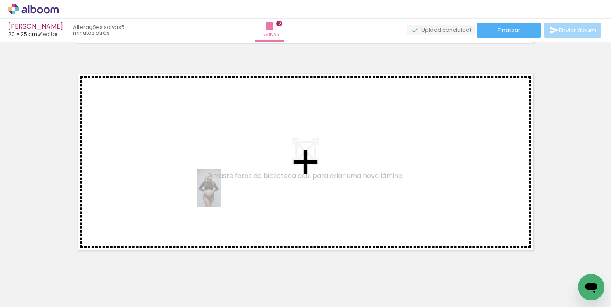
drag, startPoint x: 237, startPoint y: 290, endPoint x: 222, endPoint y: 194, distance: 97.7
click at [222, 194] on quentale-workspace at bounding box center [305, 153] width 611 height 307
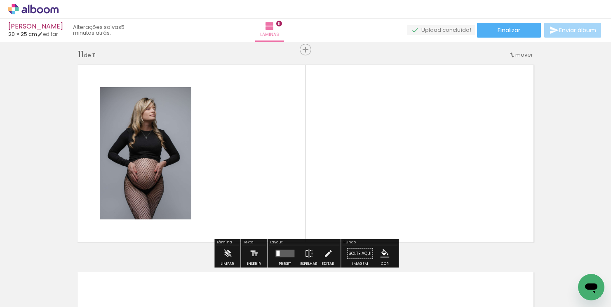
scroll to position [2081, 0]
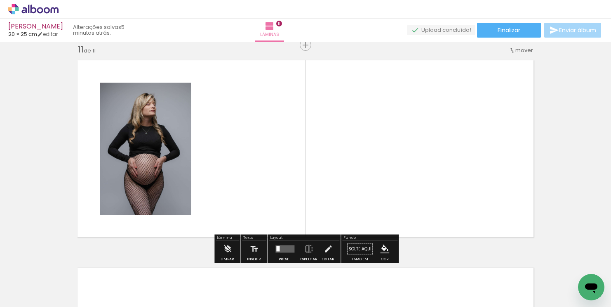
click at [288, 249] on quentale-layouter at bounding box center [285, 248] width 19 height 7
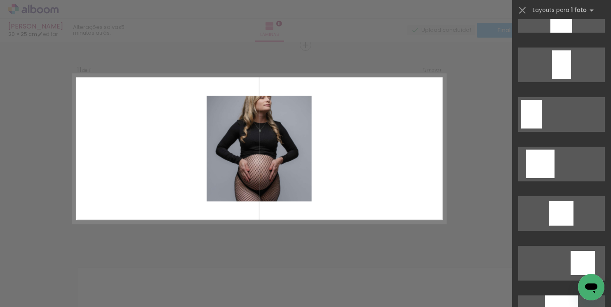
scroll to position [430, 0]
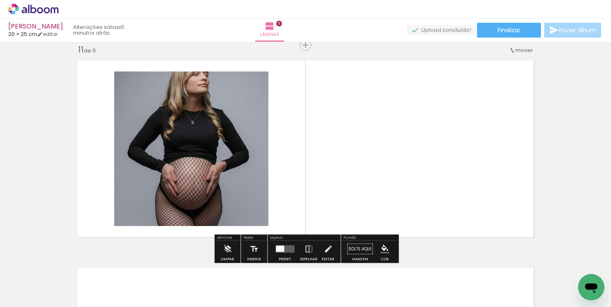
scroll to position [0, 728]
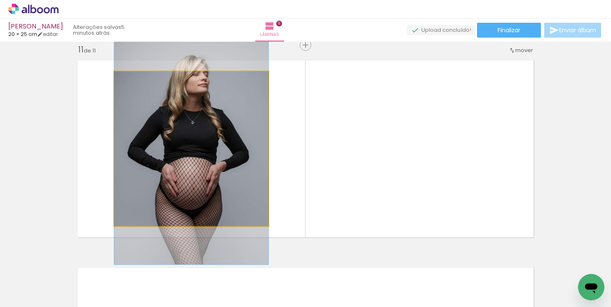
click at [237, 153] on quentale-photo at bounding box center [191, 148] width 154 height 154
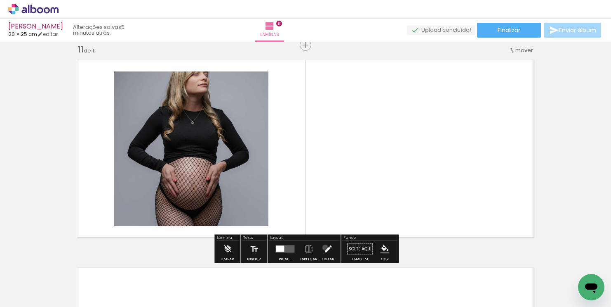
click at [324, 247] on iron-icon at bounding box center [328, 249] width 9 height 17
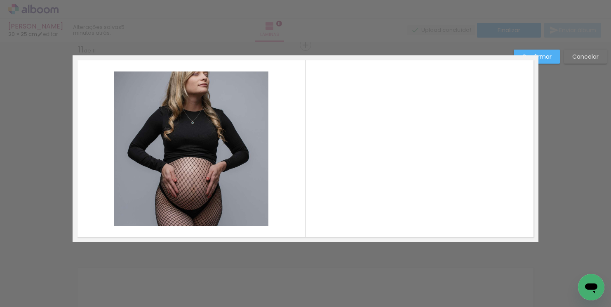
click at [221, 177] on quentale-photo at bounding box center [191, 148] width 154 height 154
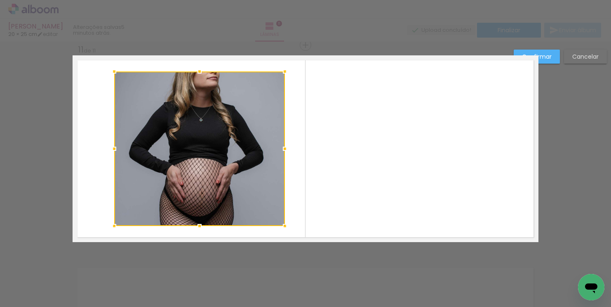
drag, startPoint x: 268, startPoint y: 147, endPoint x: 275, endPoint y: 149, distance: 7.2
click at [275, 149] on div at bounding box center [199, 148] width 171 height 154
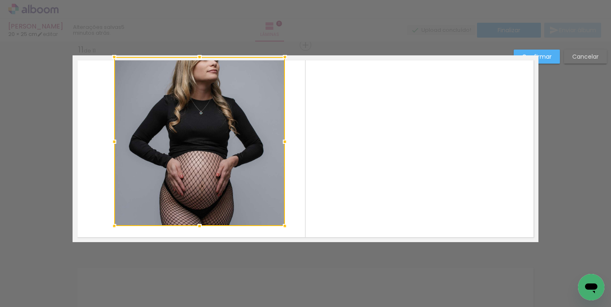
drag, startPoint x: 199, startPoint y: 69, endPoint x: 198, endPoint y: 60, distance: 9.6
click at [198, 60] on div at bounding box center [199, 57] width 17 height 17
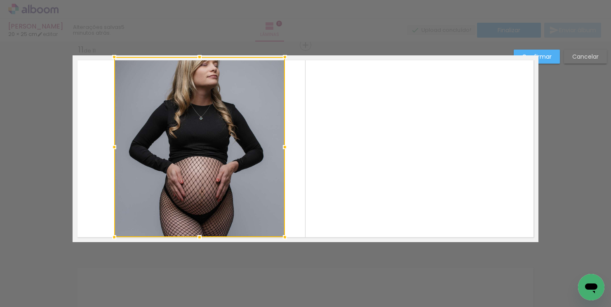
drag, startPoint x: 199, startPoint y: 226, endPoint x: 199, endPoint y: 232, distance: 6.2
click at [199, 232] on div at bounding box center [199, 237] width 17 height 17
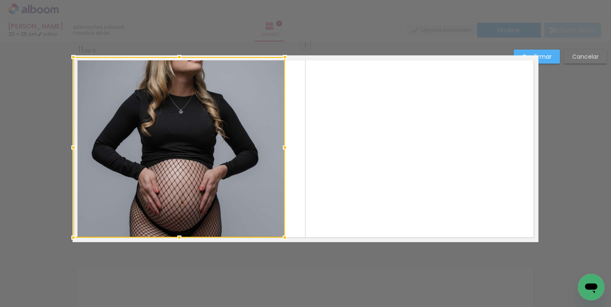
drag, startPoint x: 113, startPoint y: 147, endPoint x: 77, endPoint y: 147, distance: 36.7
click at [77, 147] on div at bounding box center [73, 147] width 17 height 17
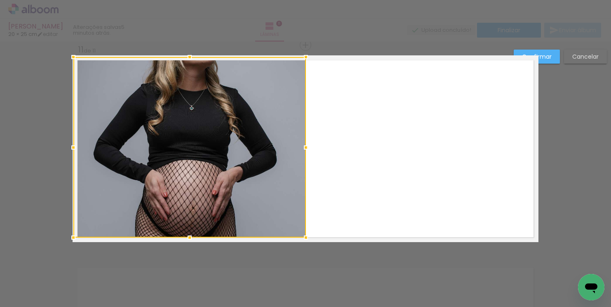
drag, startPoint x: 284, startPoint y: 146, endPoint x: 300, endPoint y: 146, distance: 16.5
click at [300, 146] on div at bounding box center [306, 147] width 17 height 17
click at [241, 150] on div at bounding box center [189, 147] width 232 height 180
click at [0, 0] on slot "Confirmar" at bounding box center [0, 0] width 0 height 0
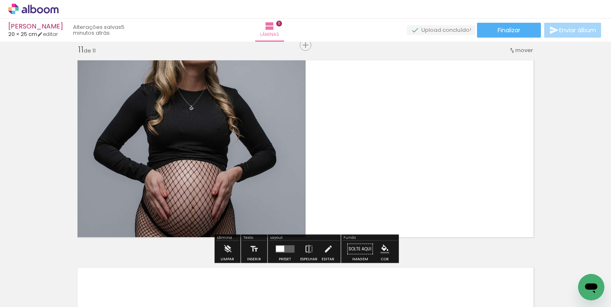
click at [288, 167] on quentale-photo at bounding box center [189, 147] width 232 height 180
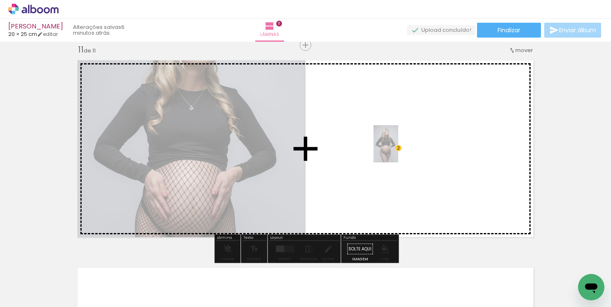
drag, startPoint x: 241, startPoint y: 275, endPoint x: 399, endPoint y: 150, distance: 201.5
click at [399, 150] on quentale-workspace at bounding box center [305, 153] width 611 height 307
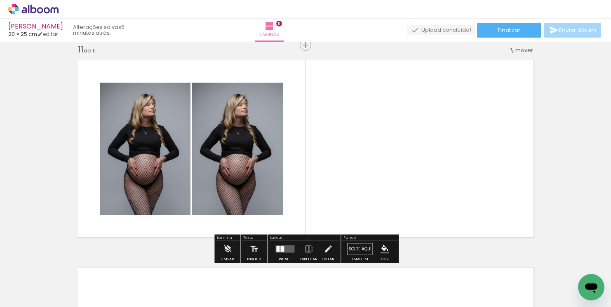
click at [285, 250] on quentale-layouter at bounding box center [285, 248] width 19 height 7
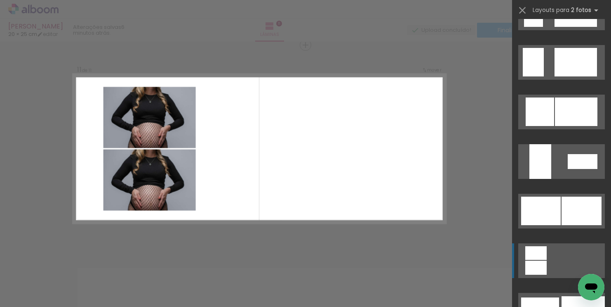
scroll to position [1961, 0]
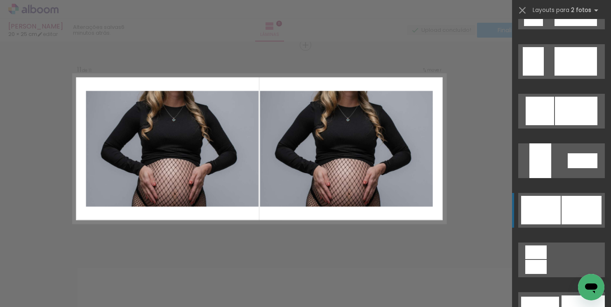
click at [578, 205] on div at bounding box center [582, 210] width 40 height 28
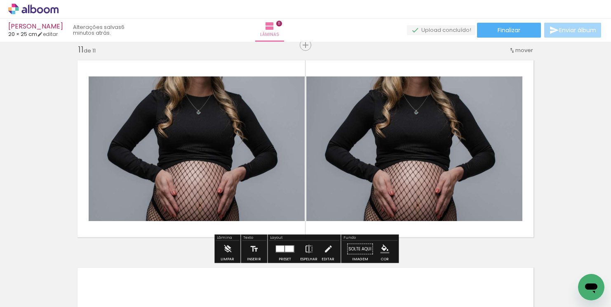
click at [460, 179] on quentale-photo at bounding box center [415, 148] width 216 height 144
click at [327, 248] on iron-icon at bounding box center [328, 249] width 9 height 17
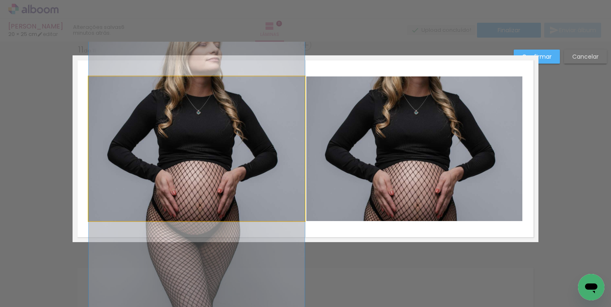
click at [198, 99] on quentale-photo at bounding box center [197, 148] width 216 height 144
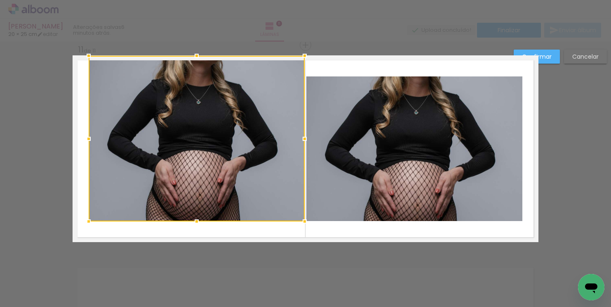
drag, startPoint x: 193, startPoint y: 76, endPoint x: 194, endPoint y: 59, distance: 16.9
click at [194, 59] on div at bounding box center [197, 55] width 17 height 17
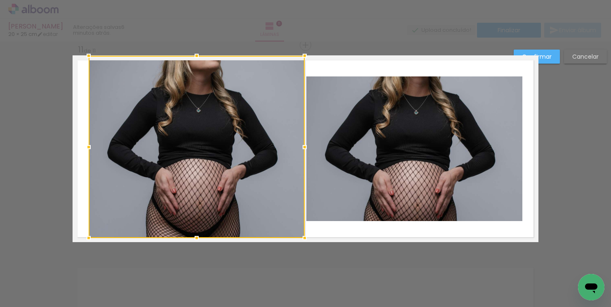
drag, startPoint x: 196, startPoint y: 219, endPoint x: 196, endPoint y: 232, distance: 13.2
click at [196, 232] on div at bounding box center [197, 237] width 17 height 17
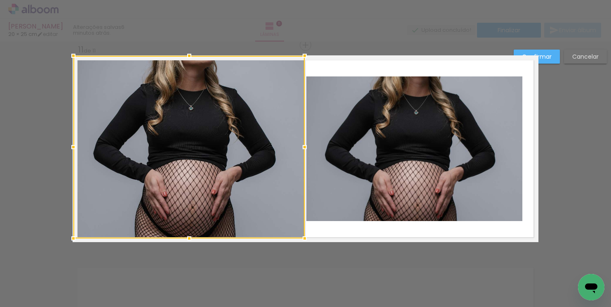
drag, startPoint x: 88, startPoint y: 146, endPoint x: 74, endPoint y: 146, distance: 14.0
click at [74, 146] on div at bounding box center [73, 147] width 17 height 17
click at [392, 115] on quentale-photo at bounding box center [415, 148] width 216 height 144
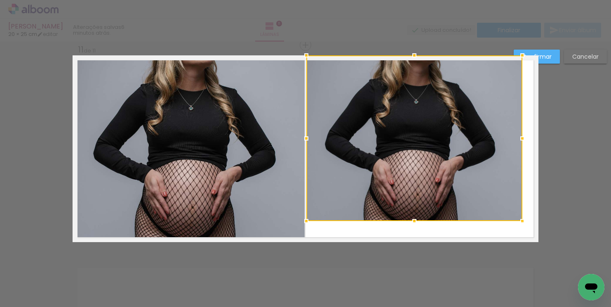
drag, startPoint x: 414, startPoint y: 76, endPoint x: 415, endPoint y: 58, distance: 17.8
click at [415, 58] on div at bounding box center [414, 55] width 17 height 17
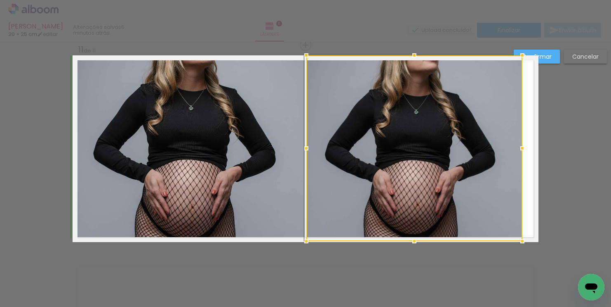
drag, startPoint x: 414, startPoint y: 219, endPoint x: 414, endPoint y: 238, distance: 18.2
click at [414, 238] on div at bounding box center [414, 241] width 17 height 17
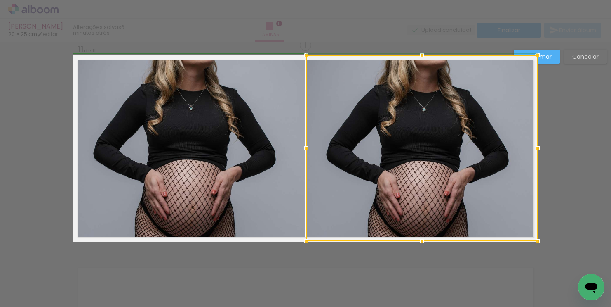
drag, startPoint x: 522, startPoint y: 147, endPoint x: 536, endPoint y: 147, distance: 13.6
click at [536, 147] on div at bounding box center [538, 148] width 17 height 17
click at [0, 0] on slot "Confirmar" at bounding box center [0, 0] width 0 height 0
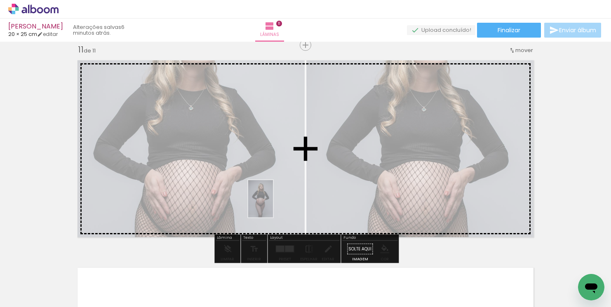
drag, startPoint x: 287, startPoint y: 286, endPoint x: 273, endPoint y: 205, distance: 82.5
click at [273, 205] on quentale-workspace at bounding box center [305, 153] width 611 height 307
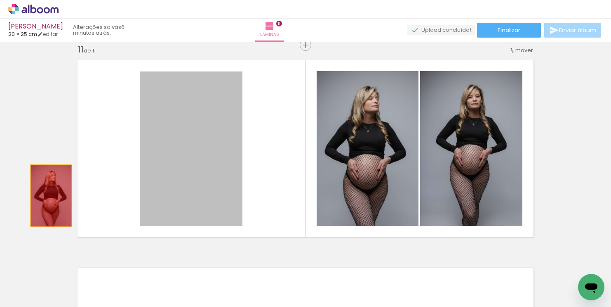
drag, startPoint x: 219, startPoint y: 207, endPoint x: 47, endPoint y: 193, distance: 171.8
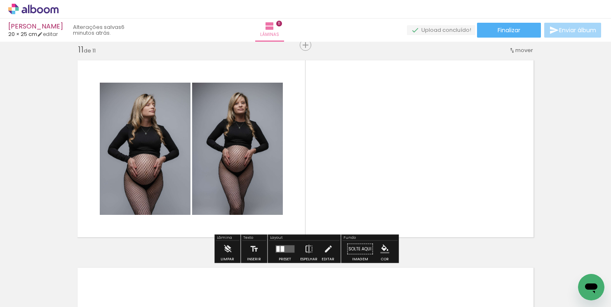
click at [285, 248] on quentale-layouter at bounding box center [285, 248] width 19 height 7
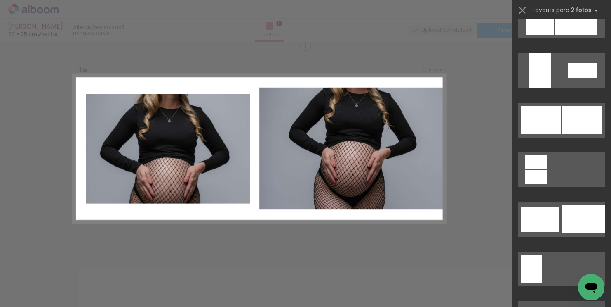
scroll to position [2052, 0]
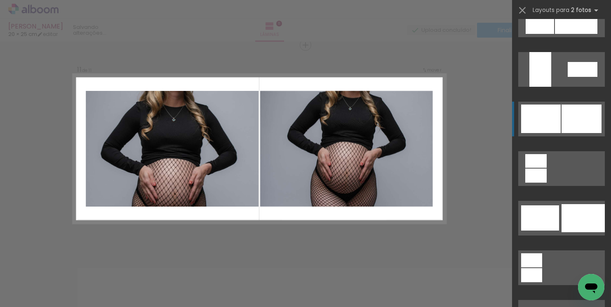
click at [559, 118] on div at bounding box center [541, 118] width 40 height 28
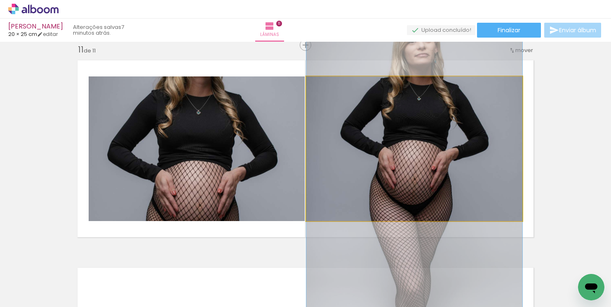
click at [412, 133] on quentale-photo at bounding box center [415, 148] width 216 height 144
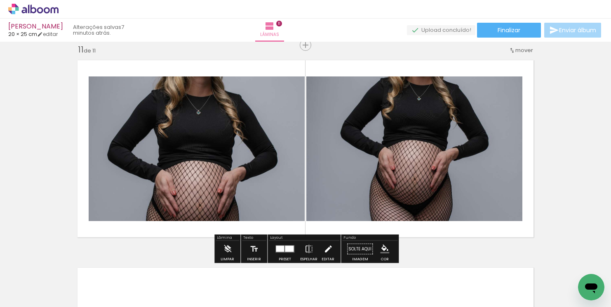
click at [326, 250] on iron-icon at bounding box center [328, 249] width 9 height 17
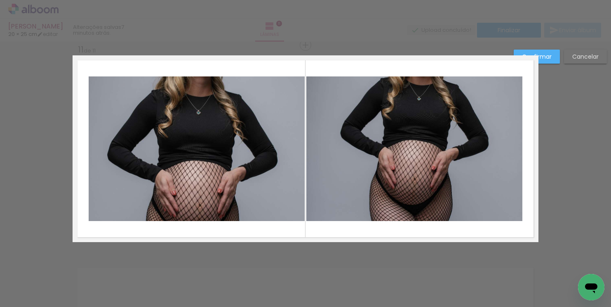
click at [395, 108] on quentale-photo at bounding box center [415, 148] width 216 height 144
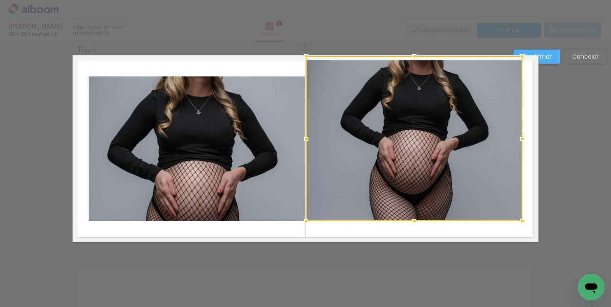
drag, startPoint x: 414, startPoint y: 75, endPoint x: 414, endPoint y: 58, distance: 17.3
click at [414, 58] on div at bounding box center [414, 56] width 17 height 17
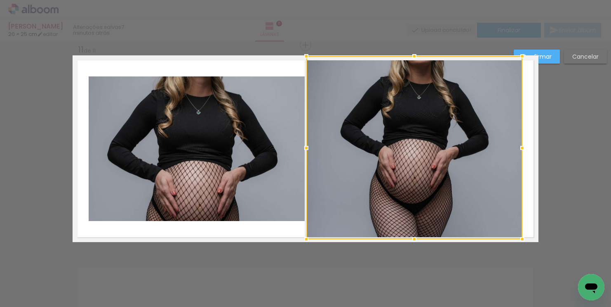
drag, startPoint x: 415, startPoint y: 220, endPoint x: 417, endPoint y: 236, distance: 15.7
click at [417, 236] on div at bounding box center [414, 239] width 17 height 17
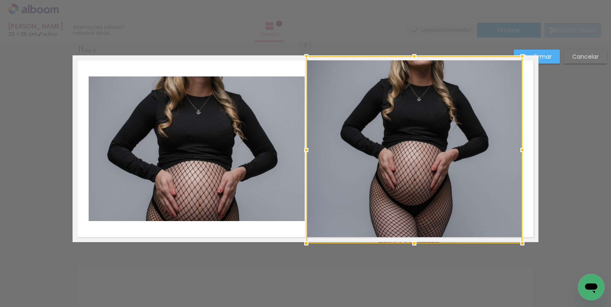
click at [415, 237] on div at bounding box center [414, 243] width 17 height 17
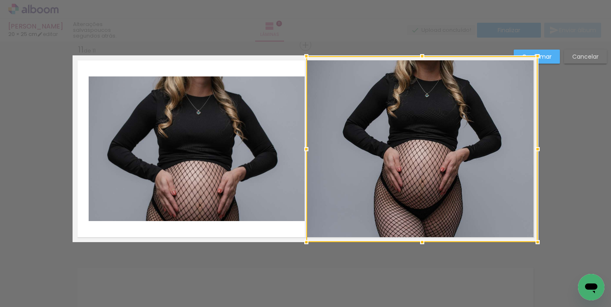
drag, startPoint x: 523, startPoint y: 149, endPoint x: 534, endPoint y: 149, distance: 11.1
click at [534, 149] on div at bounding box center [538, 149] width 17 height 17
click at [274, 131] on quentale-photo at bounding box center [197, 148] width 216 height 144
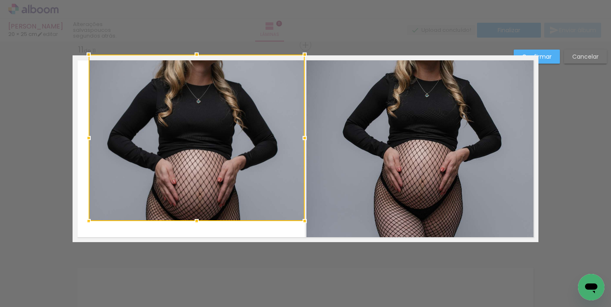
drag, startPoint x: 196, startPoint y: 77, endPoint x: 198, endPoint y: 59, distance: 18.3
click at [198, 59] on div at bounding box center [197, 54] width 17 height 17
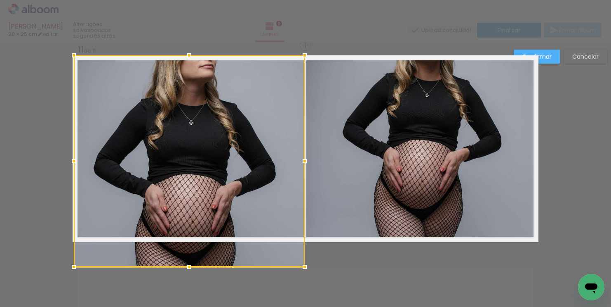
drag, startPoint x: 87, startPoint y: 137, endPoint x: 76, endPoint y: 137, distance: 11.2
click at [76, 137] on div at bounding box center [189, 160] width 231 height 211
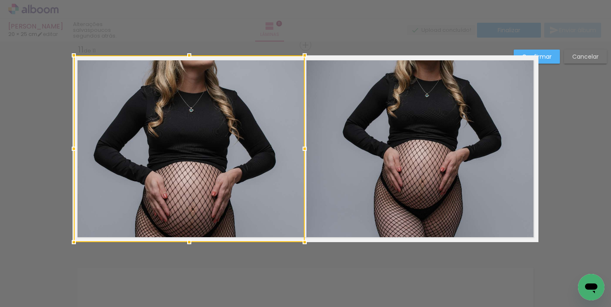
click at [0, 0] on slot "Confirmar" at bounding box center [0, 0] width 0 height 0
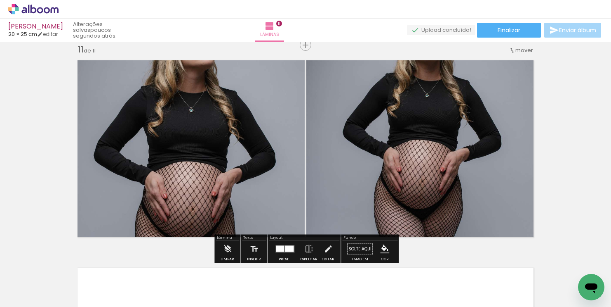
click at [480, 120] on quentale-photo at bounding box center [422, 149] width 231 height 186
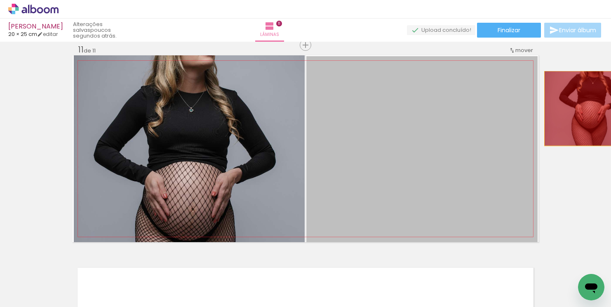
drag, startPoint x: 469, startPoint y: 121, endPoint x: 591, endPoint y: 108, distance: 122.8
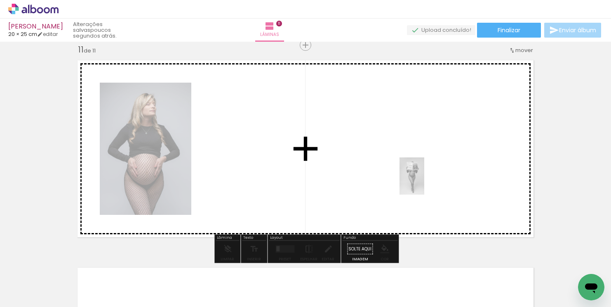
drag, startPoint x: 420, startPoint y: 284, endPoint x: 425, endPoint y: 182, distance: 102.4
click at [425, 182] on quentale-workspace at bounding box center [305, 153] width 611 height 307
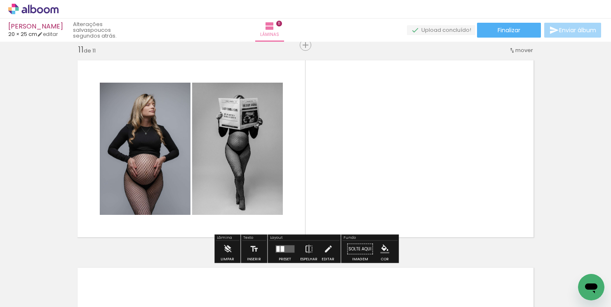
click at [284, 249] on quentale-layouter at bounding box center [285, 248] width 19 height 7
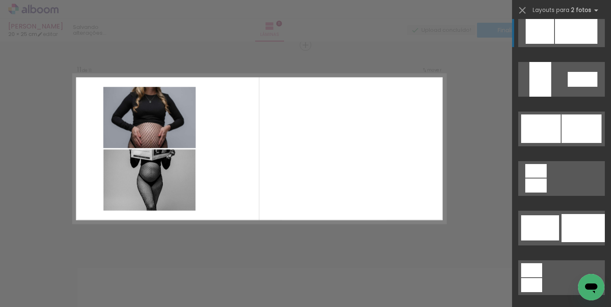
scroll to position [2066, 0]
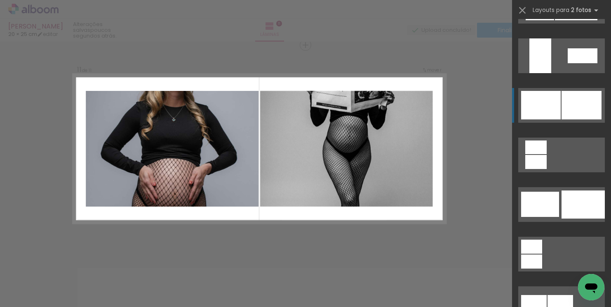
click at [580, 102] on div at bounding box center [582, 105] width 40 height 28
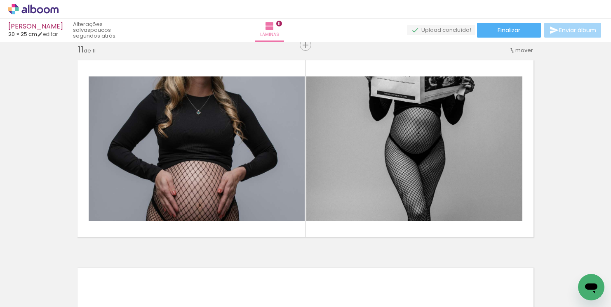
scroll to position [0, 308]
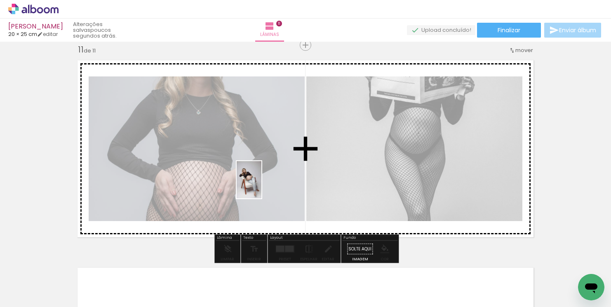
drag, startPoint x: 290, startPoint y: 281, endPoint x: 262, endPoint y: 186, distance: 100.0
click at [262, 186] on quentale-workspace at bounding box center [305, 153] width 611 height 307
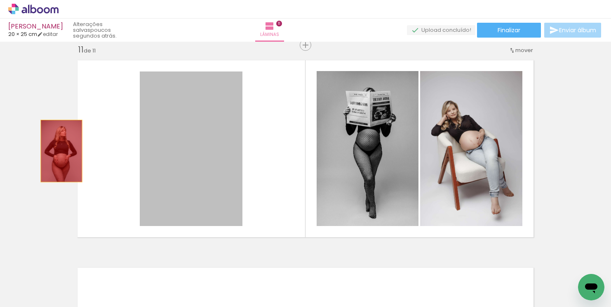
drag, startPoint x: 193, startPoint y: 160, endPoint x: 62, endPoint y: 150, distance: 131.5
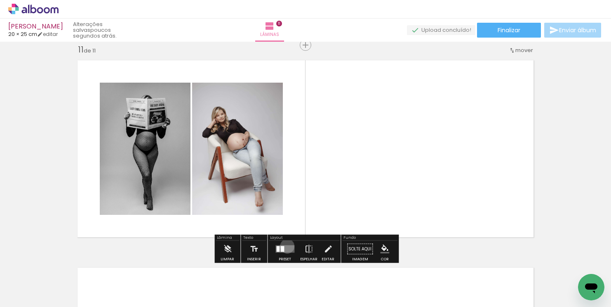
click at [285, 245] on quentale-layouter at bounding box center [285, 248] width 19 height 7
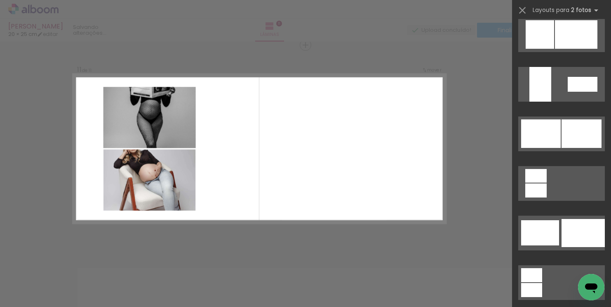
scroll to position [2044, 0]
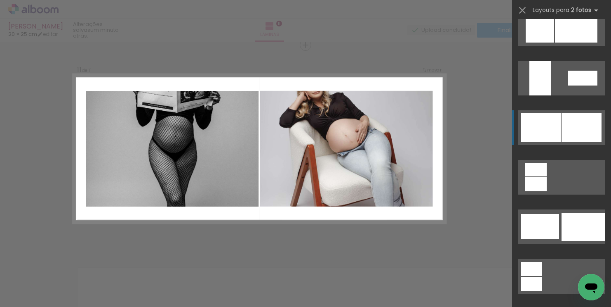
click at [567, 128] on div at bounding box center [582, 127] width 40 height 28
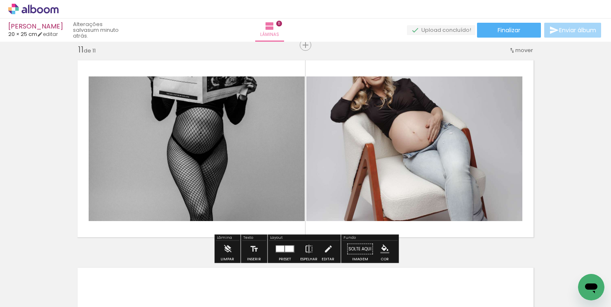
click at [455, 171] on quentale-photo at bounding box center [415, 148] width 216 height 144
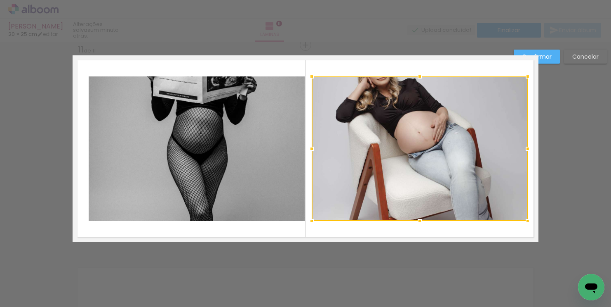
click at [459, 170] on div at bounding box center [420, 148] width 216 height 144
click at [0, 0] on slot "Confirmar" at bounding box center [0, 0] width 0 height 0
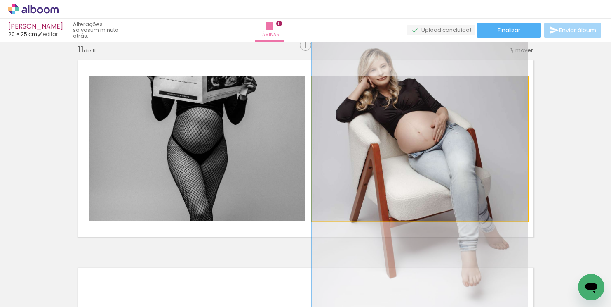
click at [458, 145] on quentale-photo at bounding box center [420, 148] width 216 height 144
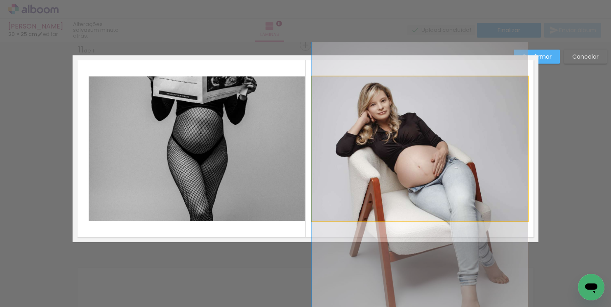
drag, startPoint x: 458, startPoint y: 145, endPoint x: 460, endPoint y: 177, distance: 32.2
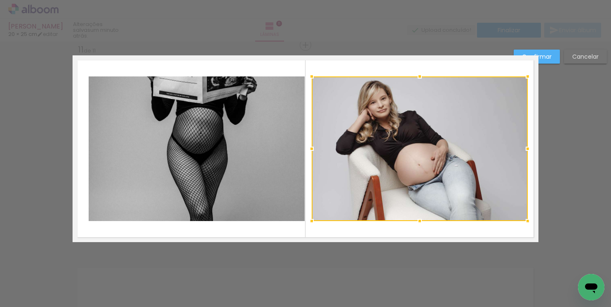
click at [0, 0] on slot "Confirmar" at bounding box center [0, 0] width 0 height 0
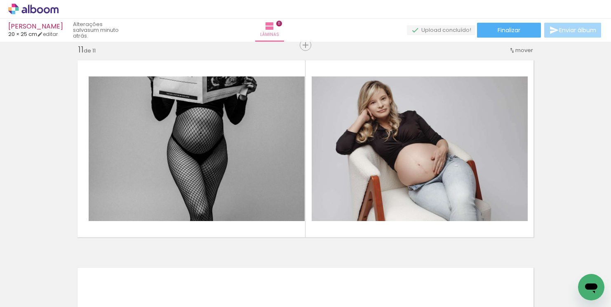
scroll to position [0, 110]
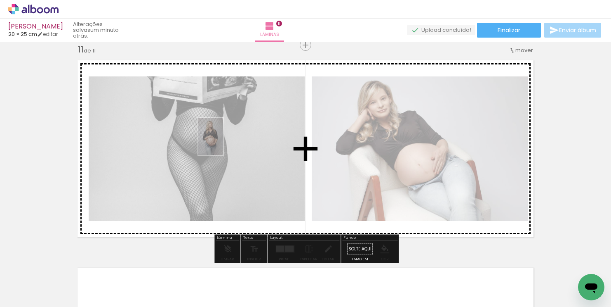
drag, startPoint x: 111, startPoint y: 285, endPoint x: 223, endPoint y: 142, distance: 181.0
click at [223, 142] on quentale-workspace at bounding box center [305, 153] width 611 height 307
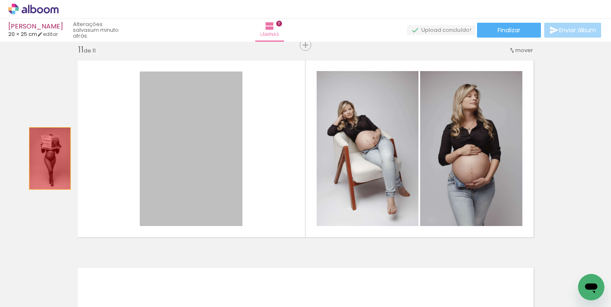
drag, startPoint x: 209, startPoint y: 153, endPoint x: 50, endPoint y: 158, distance: 158.9
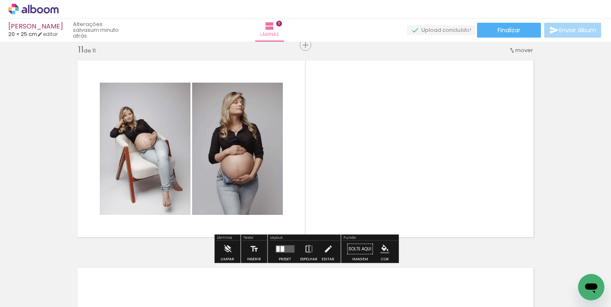
click at [285, 247] on quentale-layouter at bounding box center [285, 248] width 19 height 7
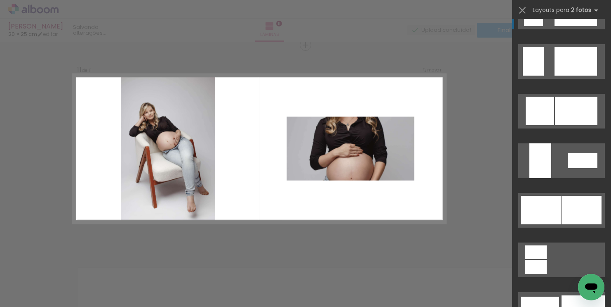
scroll to position [1988, 0]
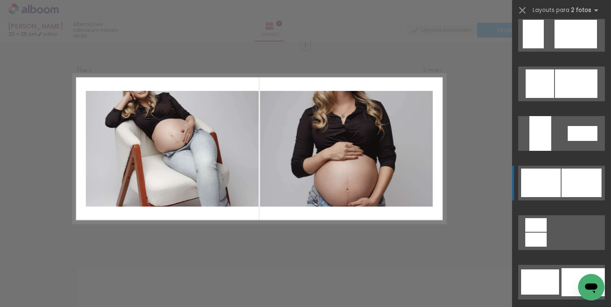
click at [568, 185] on div at bounding box center [582, 182] width 40 height 28
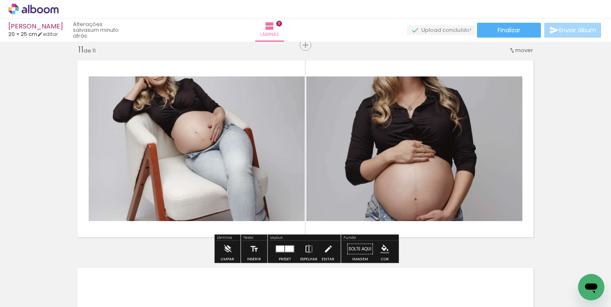
click at [250, 147] on quentale-photo at bounding box center [197, 148] width 216 height 144
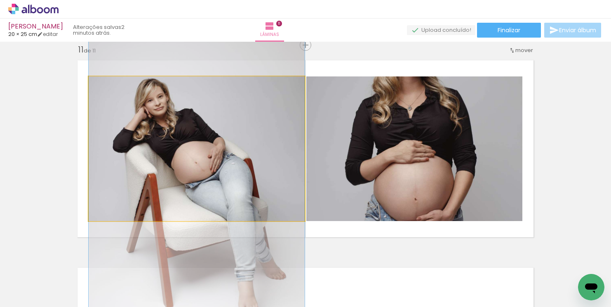
drag, startPoint x: 250, startPoint y: 147, endPoint x: 252, endPoint y: 177, distance: 29.8
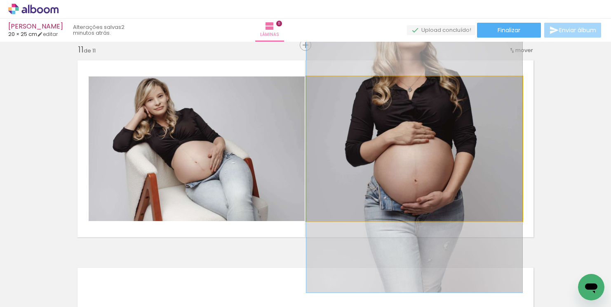
drag, startPoint x: 427, startPoint y: 120, endPoint x: 423, endPoint y: 101, distance: 19.0
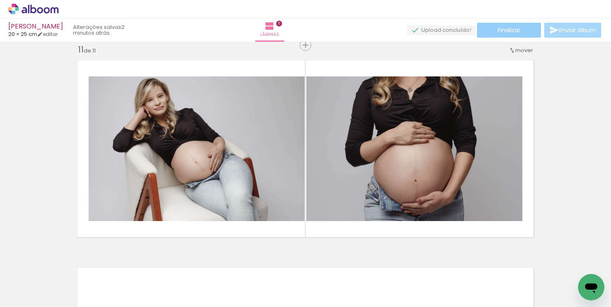
click at [520, 32] on paper-button "Finalizar" at bounding box center [509, 30] width 64 height 15
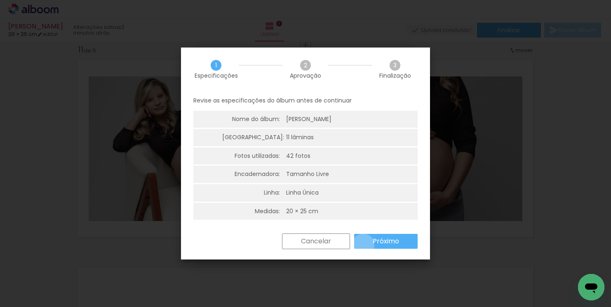
click at [363, 245] on paper-button "Próximo" at bounding box center [386, 241] width 64 height 15
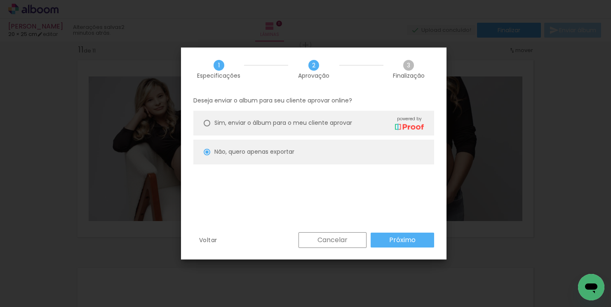
click at [381, 238] on paper-button "Próximo" at bounding box center [403, 239] width 64 height 15
type input "Alta, 300 DPI"
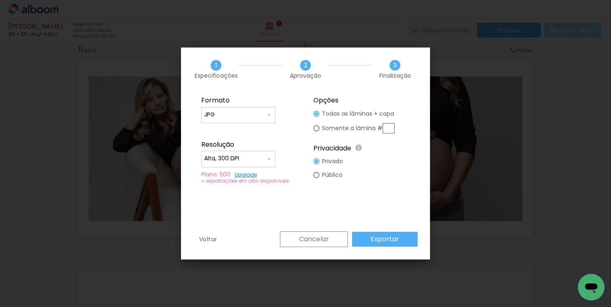
click at [0, 0] on slot "Exportar" at bounding box center [0, 0] width 0 height 0
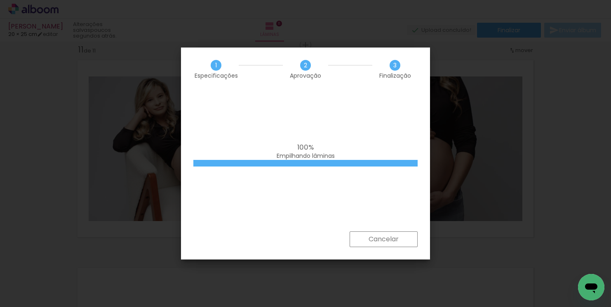
scroll to position [0, 110]
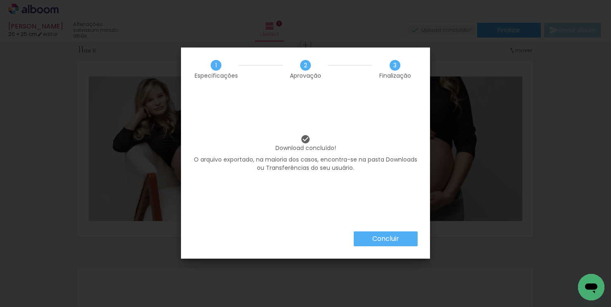
click at [367, 241] on paper-button "Concluir" at bounding box center [386, 238] width 64 height 15
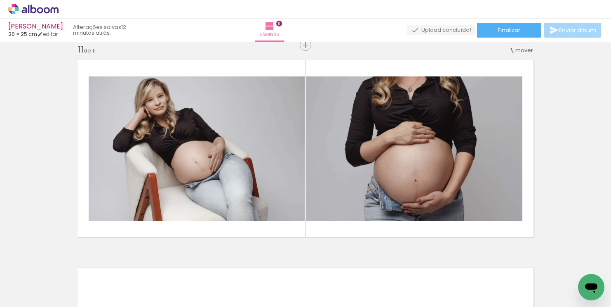
scroll to position [0, 110]
